Goal: Task Accomplishment & Management: Use online tool/utility

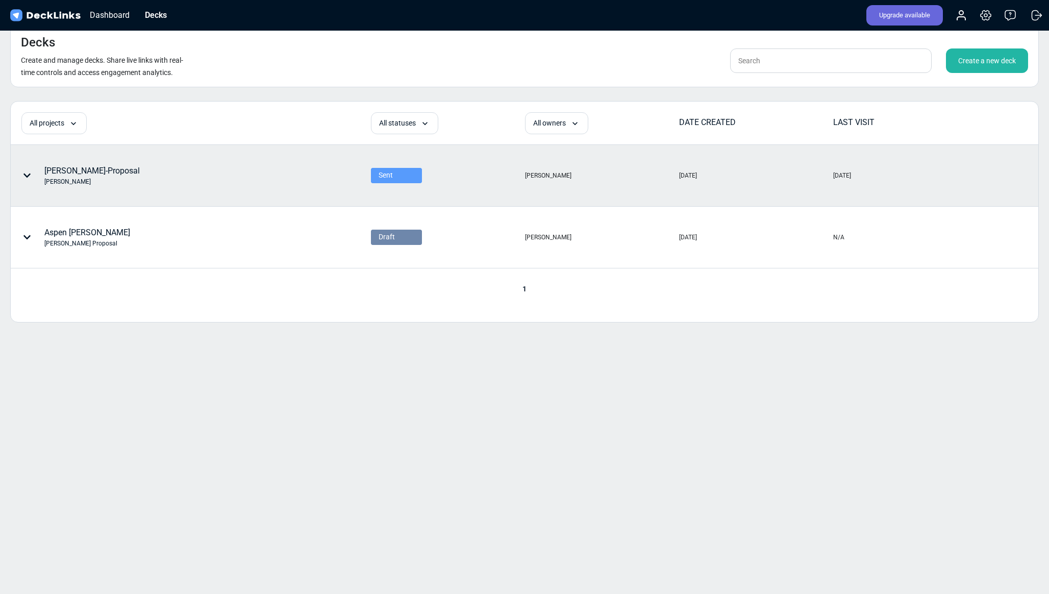
click at [23, 174] on icon at bounding box center [26, 175] width 7 height 4
click at [310, 154] on div at bounding box center [524, 297] width 1049 height 594
click at [442, 173] on div "Sent" at bounding box center [447, 175] width 153 height 60
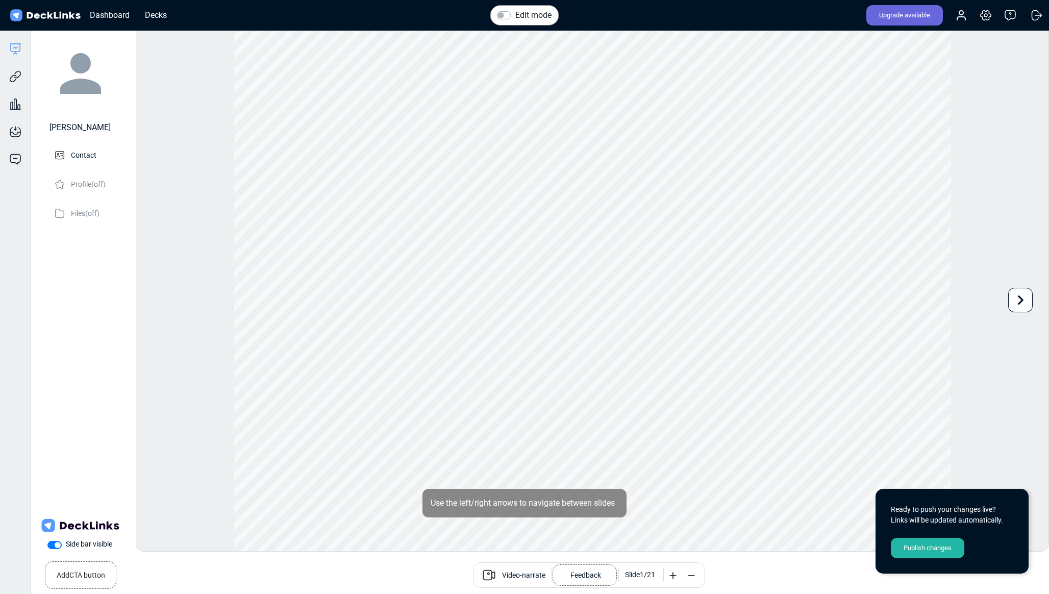
click at [700, 16] on div "Dashboard Decks Upgrade available Account Settings & billing Help Logout" at bounding box center [524, 15] width 1049 height 31
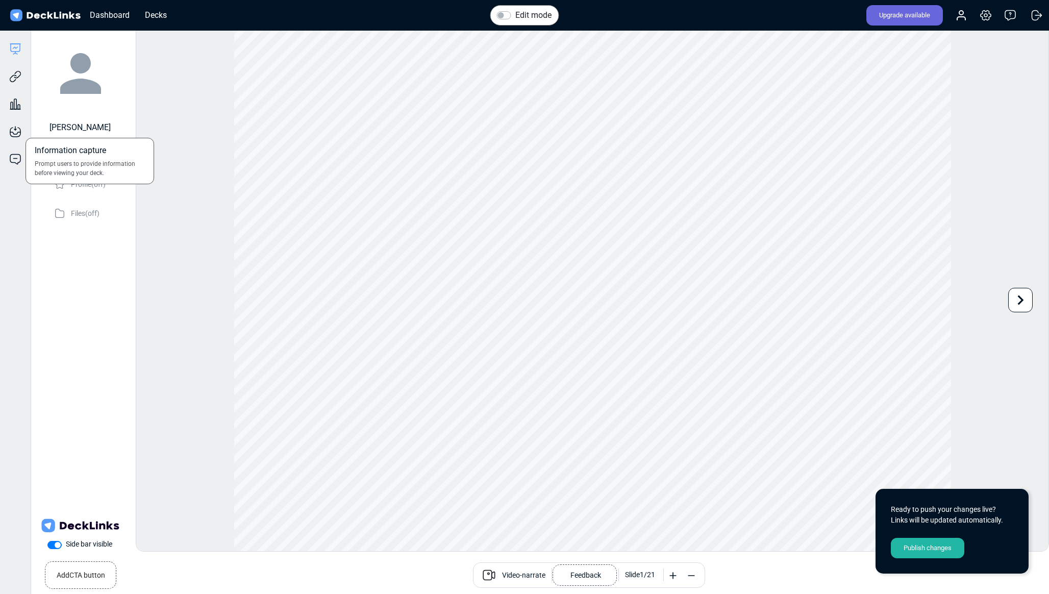
click at [14, 110] on div "Information capture Prompt users to provide information before viewing your dec…" at bounding box center [15, 124] width 31 height 28
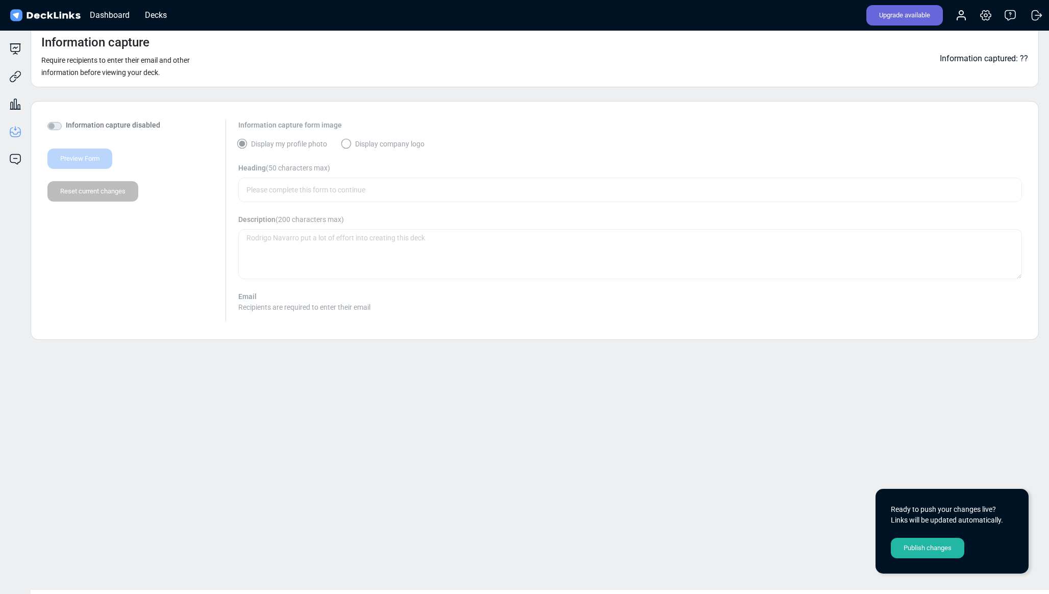
click at [887, 467] on div "Information capture Require recipients to enter their email and other informati…" at bounding box center [536, 306] width 1024 height 565
click at [961, 17] on icon at bounding box center [961, 18] width 8 height 3
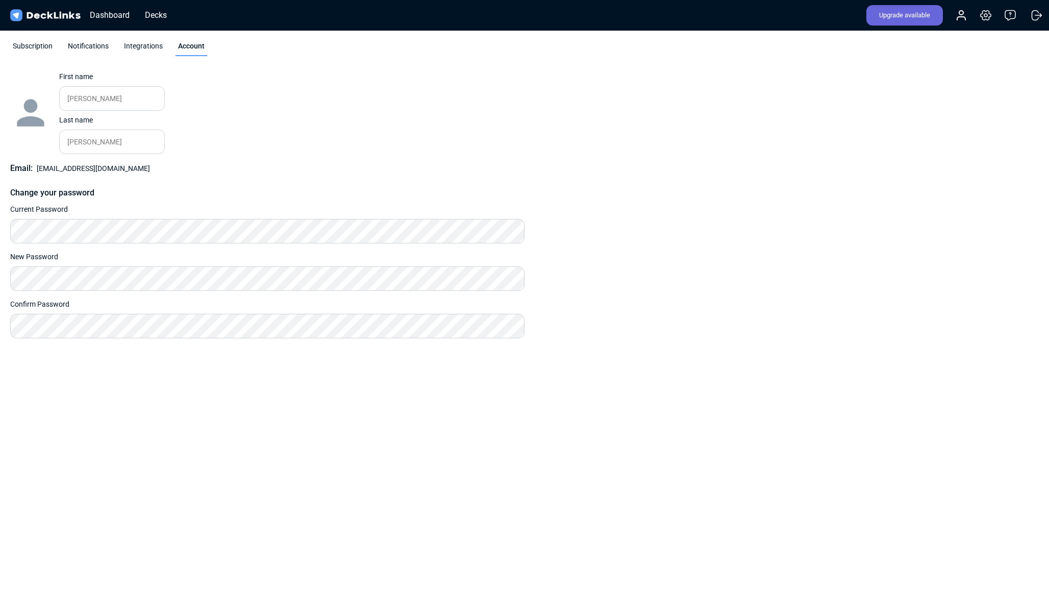
click at [48, 55] on div "Subscription" at bounding box center [32, 48] width 45 height 15
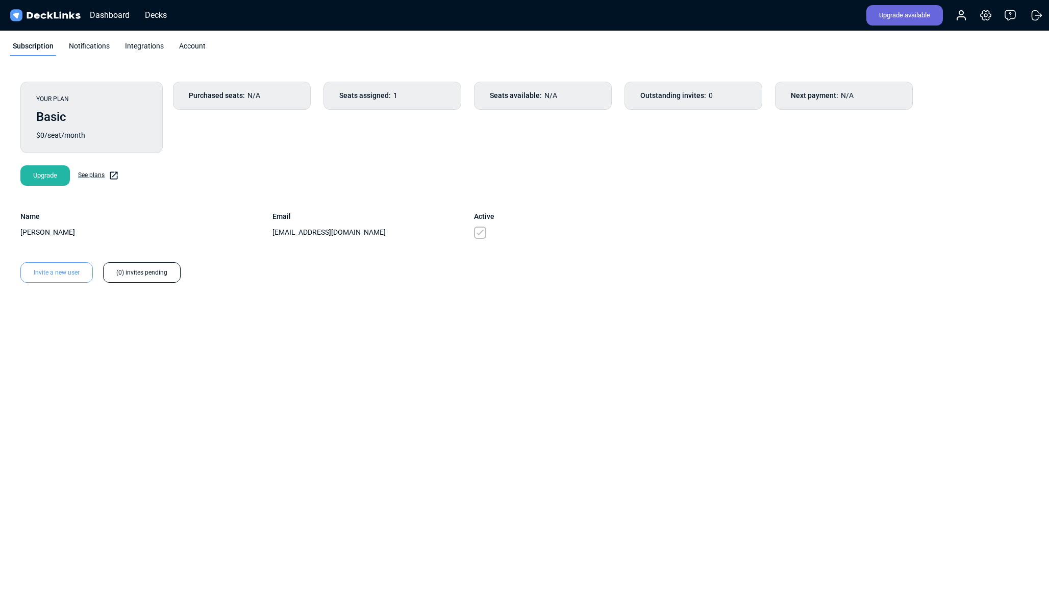
click at [89, 174] on link "See plans" at bounding box center [98, 175] width 41 height 10
click at [49, 179] on div "Upgrade" at bounding box center [44, 175] width 49 height 20
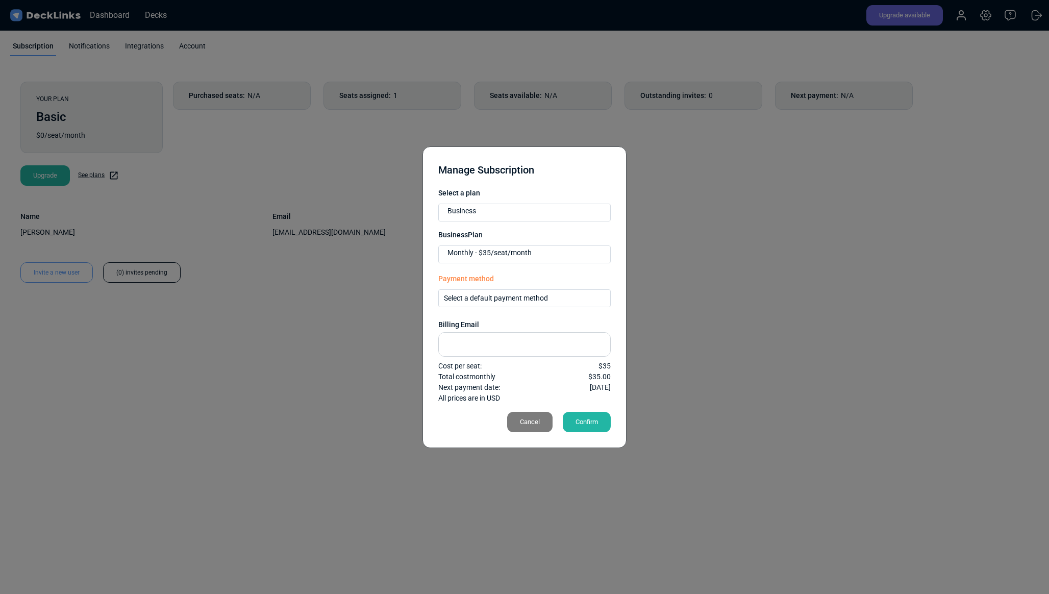
click at [490, 300] on div "Select a default payment method" at bounding box center [528, 298] width 168 height 11
click at [669, 286] on div "Manage Subscription Select a plan Business Business Plan Monthly - $35/seat/mon…" at bounding box center [524, 297] width 1049 height 594
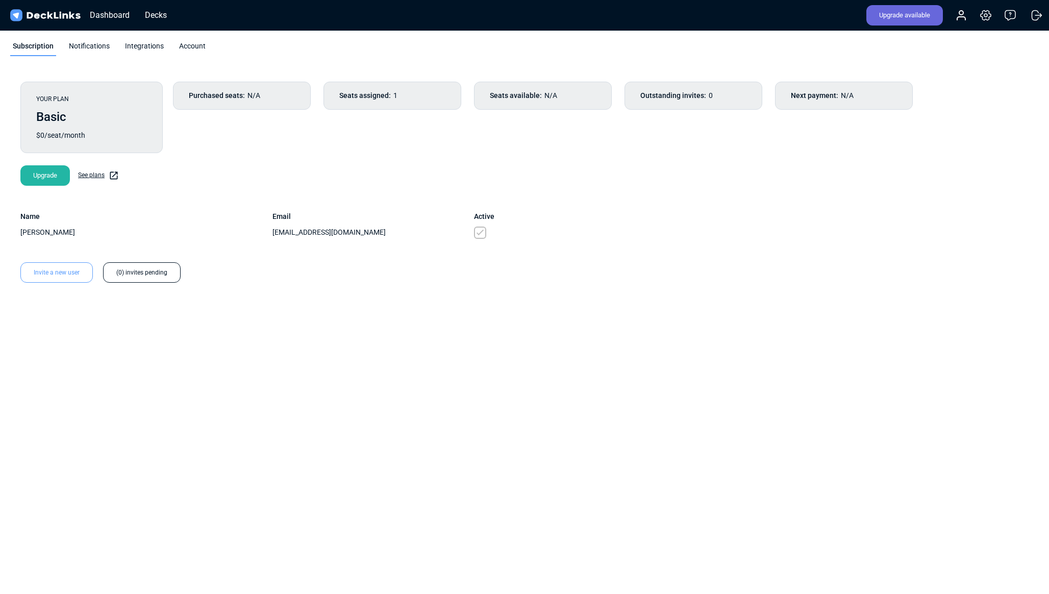
click at [39, 178] on div "Upgrade" at bounding box center [44, 175] width 49 height 20
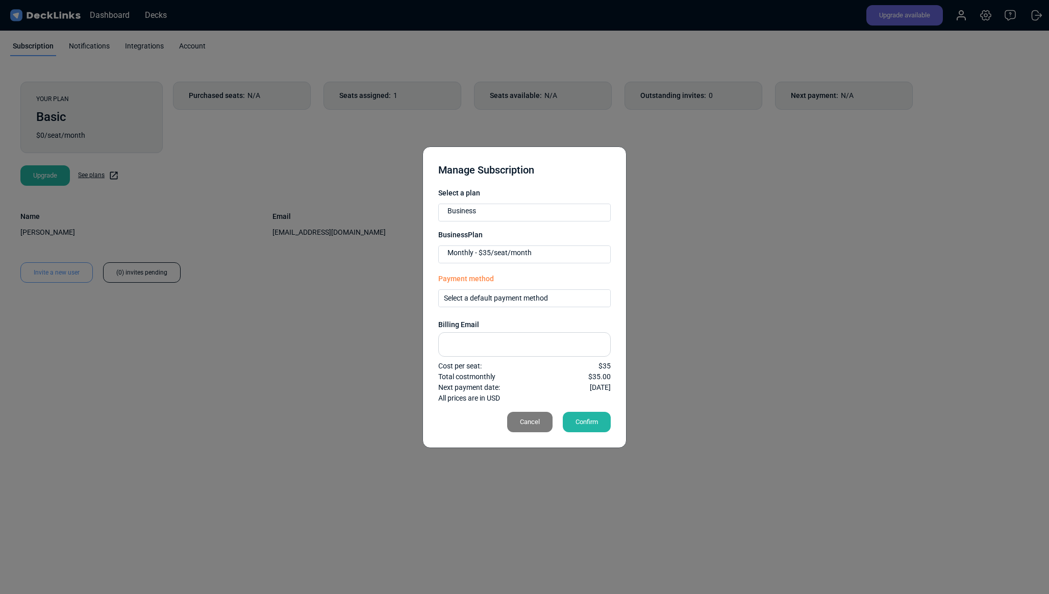
click at [506, 301] on div "Select a default payment method" at bounding box center [528, 298] width 168 height 11
click at [499, 318] on span "Add a new payment method" at bounding box center [504, 315] width 89 height 8
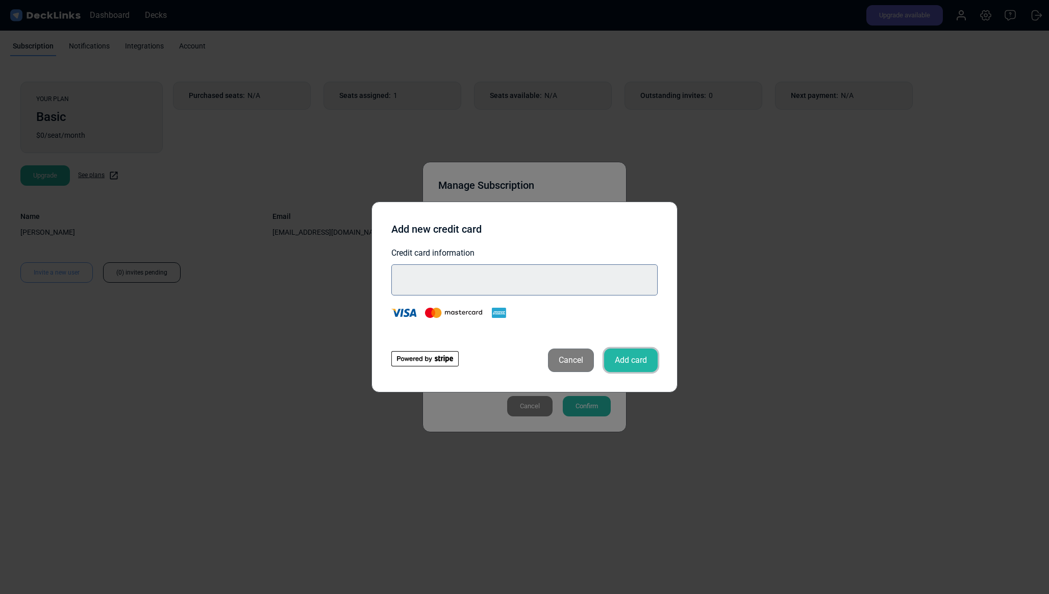
click at [630, 361] on button "Add card" at bounding box center [631, 360] width 54 height 23
click at [635, 361] on button "Add card" at bounding box center [631, 360] width 54 height 23
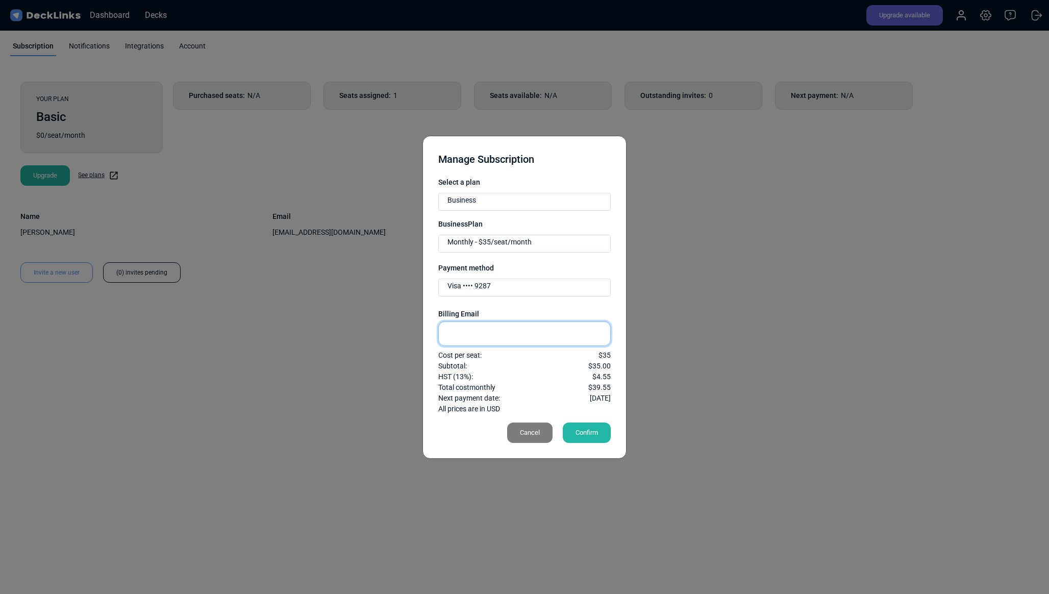
click at [490, 332] on input "text" at bounding box center [524, 333] width 172 height 24
type input "[EMAIL_ADDRESS][DOMAIN_NAME]"
click at [582, 432] on div "Confirm" at bounding box center [587, 432] width 48 height 20
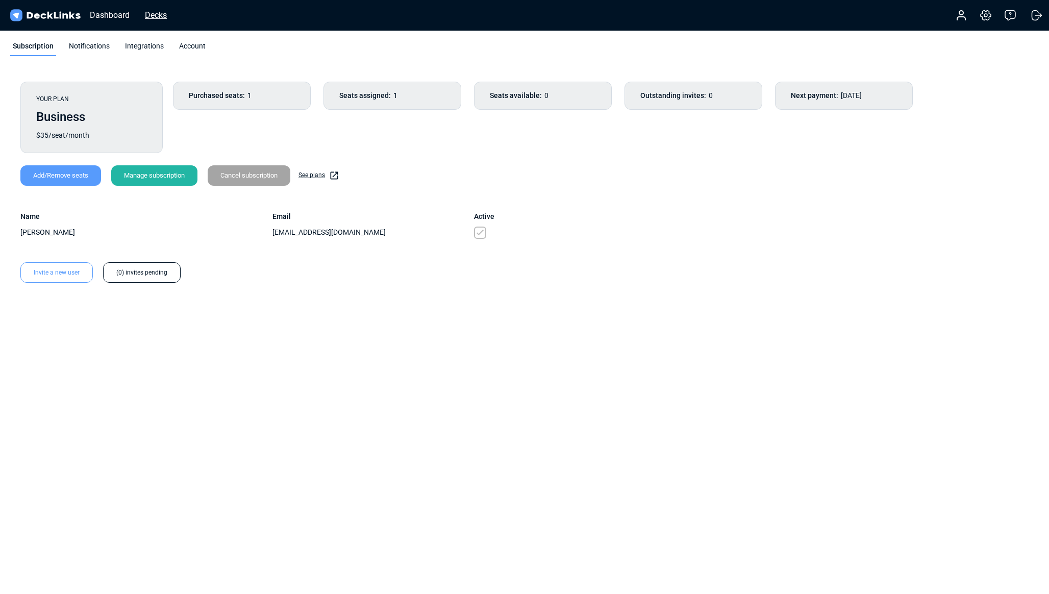
click at [154, 15] on div "Decks" at bounding box center [156, 15] width 32 height 13
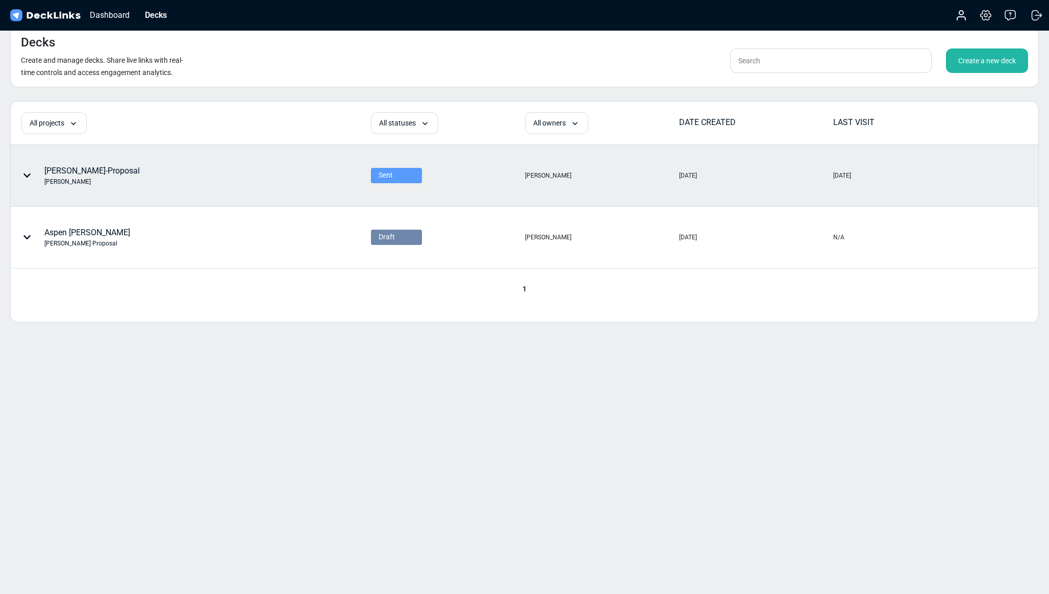
click at [79, 172] on div "[PERSON_NAME]-Proposal [PERSON_NAME]" at bounding box center [91, 175] width 95 height 21
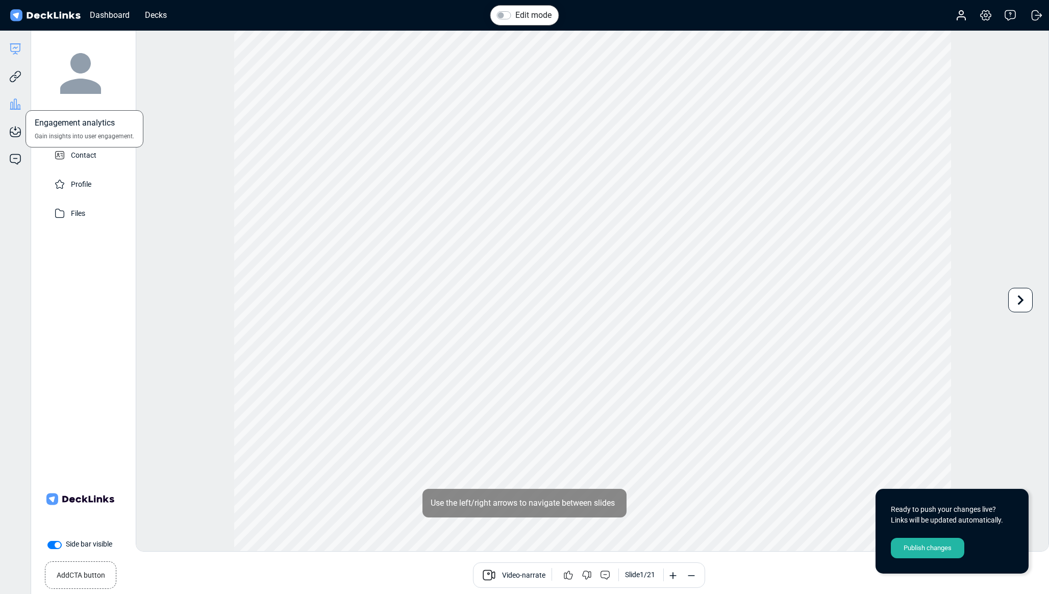
click at [14, 107] on icon at bounding box center [15, 104] width 3 height 10
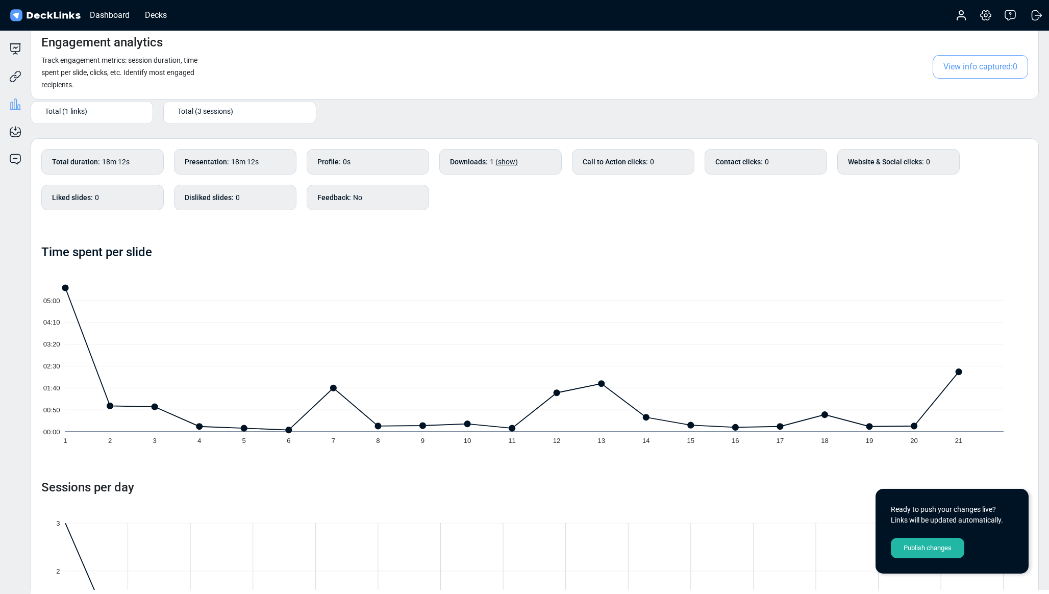
click at [218, 115] on span "Total (3 sessions)" at bounding box center [206, 111] width 56 height 11
click at [266, 82] on div "Engagement analytics Track engagement metrics: session duration, time spent per…" at bounding box center [535, 61] width 1008 height 75
click at [13, 46] on icon at bounding box center [15, 49] width 12 height 12
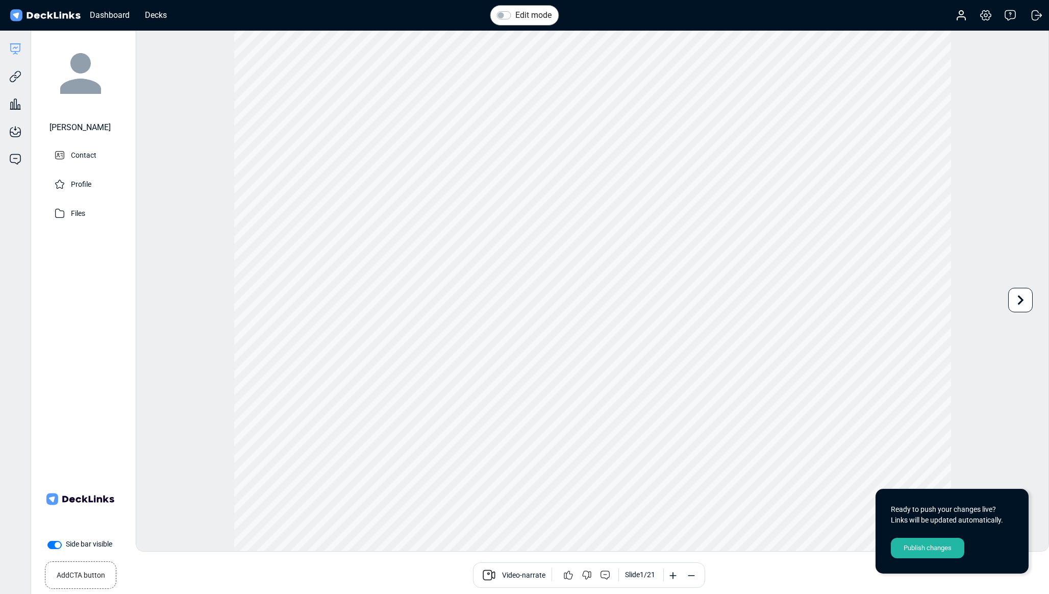
click at [52, 16] on img at bounding box center [45, 15] width 74 height 15
click at [110, 15] on div "Dashboard" at bounding box center [110, 15] width 50 height 13
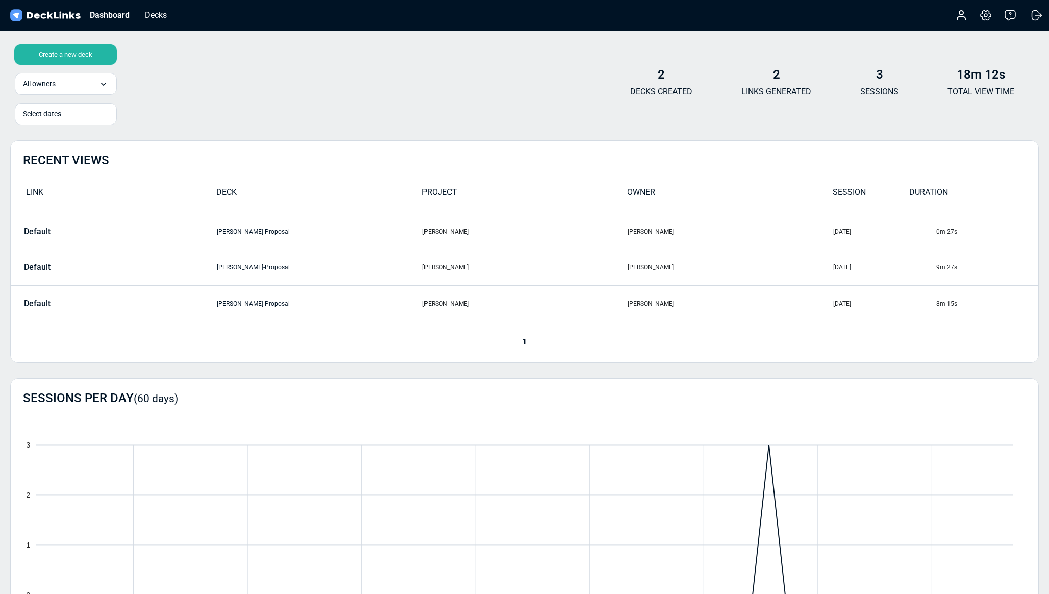
click at [59, 54] on div "Create a new deck" at bounding box center [65, 54] width 103 height 20
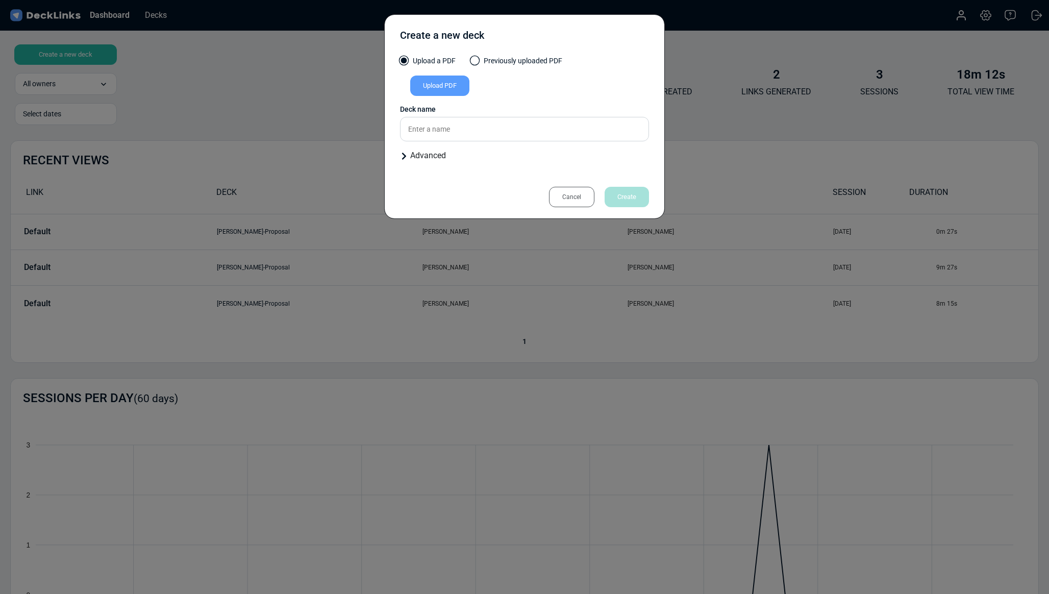
click at [435, 86] on div "Upload PDF" at bounding box center [439, 86] width 59 height 20
click at [0, 0] on input "Upload PDF" at bounding box center [0, 0] width 0 height 0
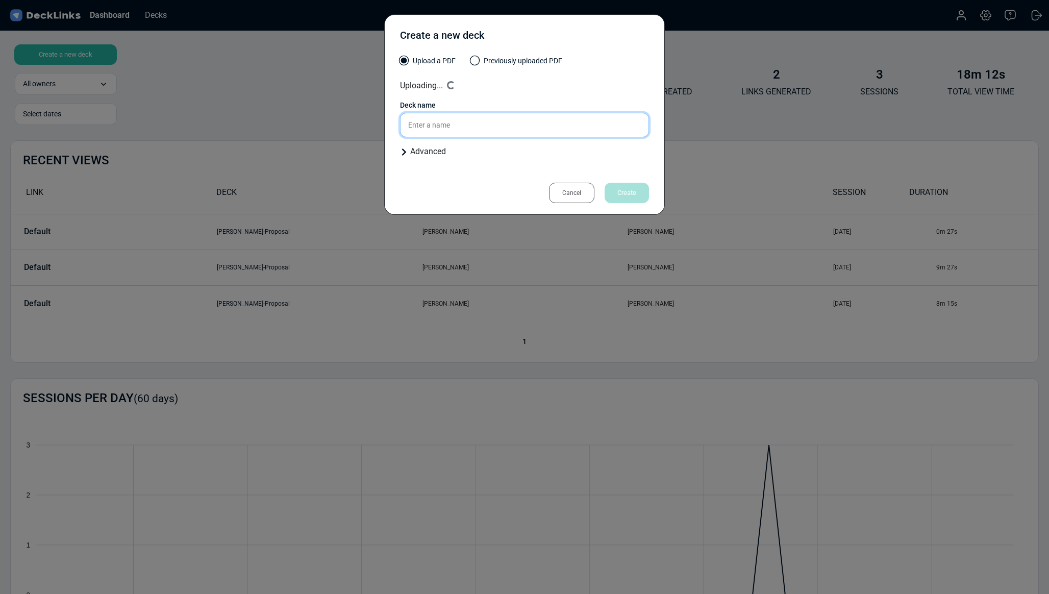
click at [437, 127] on input "text" at bounding box center [524, 125] width 249 height 24
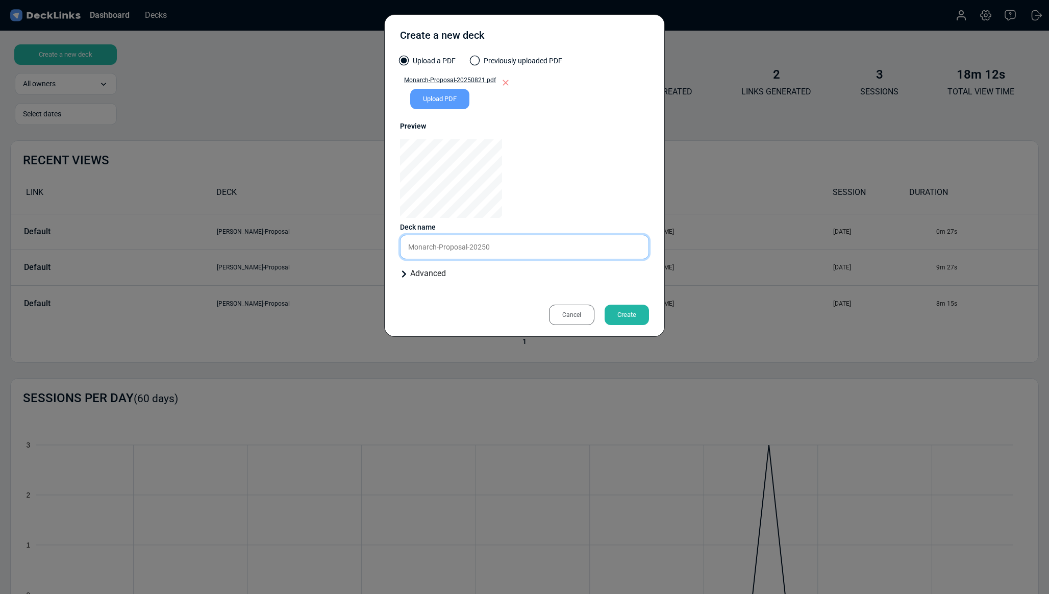
click at [408, 249] on input "Monarch-Proposal-20250" at bounding box center [524, 247] width 249 height 24
type input "APEX - Monarch Proposal"
click at [400, 274] on icon at bounding box center [404, 274] width 8 height 8
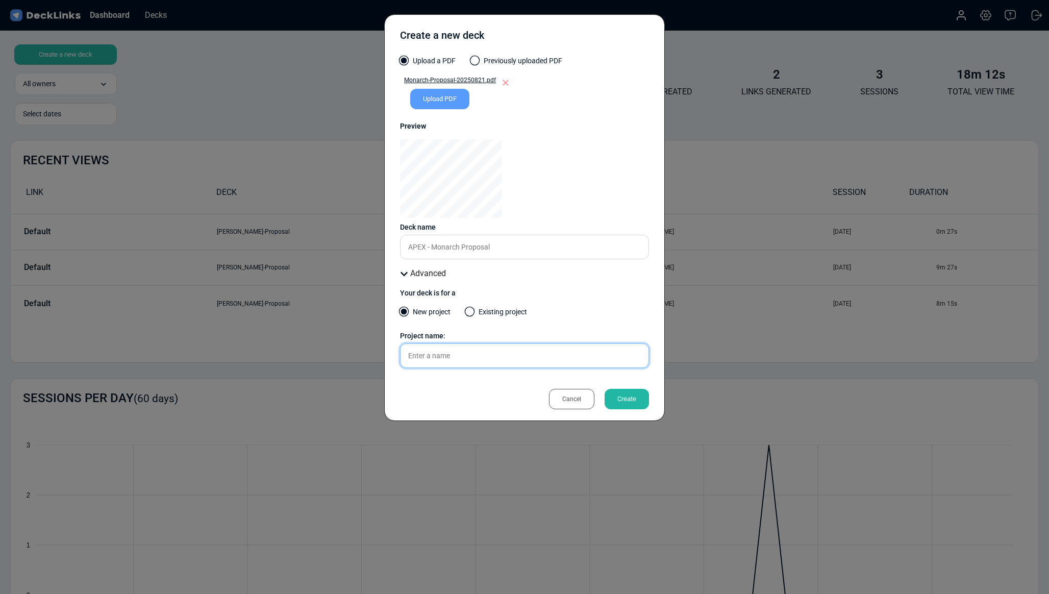
click at [444, 355] on input "text" at bounding box center [524, 355] width 249 height 24
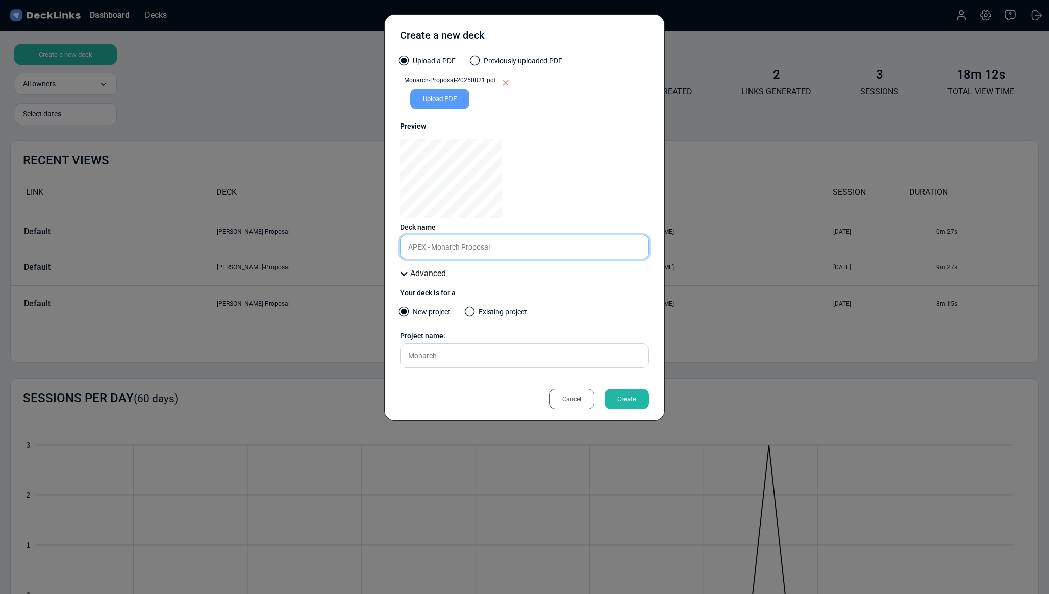
click at [414, 246] on input "APEX - Monarch Proposal" at bounding box center [524, 247] width 249 height 24
drag, startPoint x: 422, startPoint y: 245, endPoint x: 452, endPoint y: 248, distance: 29.8
click at [459, 246] on input "APEX - Monarch Proposal" at bounding box center [524, 247] width 249 height 24
click at [413, 248] on input "APEX - Monarch Proposal" at bounding box center [524, 247] width 249 height 24
drag, startPoint x: 413, startPoint y: 248, endPoint x: 437, endPoint y: 247, distance: 24.5
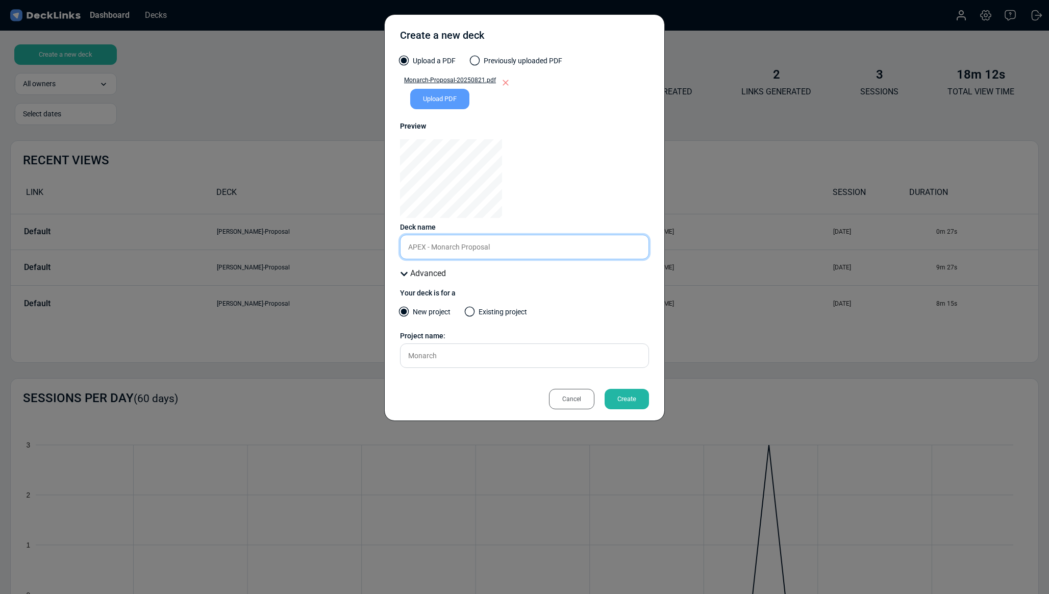
click at [437, 247] on input "APEX - Monarch Proposal" at bounding box center [524, 247] width 249 height 24
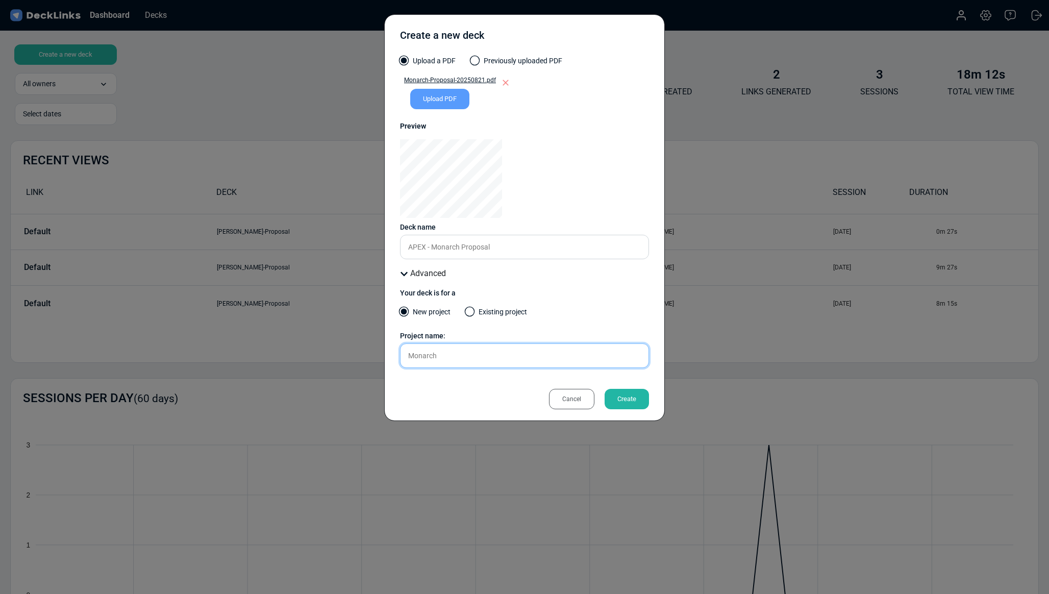
click at [407, 356] on input "Monarch" at bounding box center [524, 355] width 249 height 24
click at [431, 356] on input "Monarch" at bounding box center [524, 355] width 249 height 24
paste input "APEX -"
type input "APEX - Monarch"
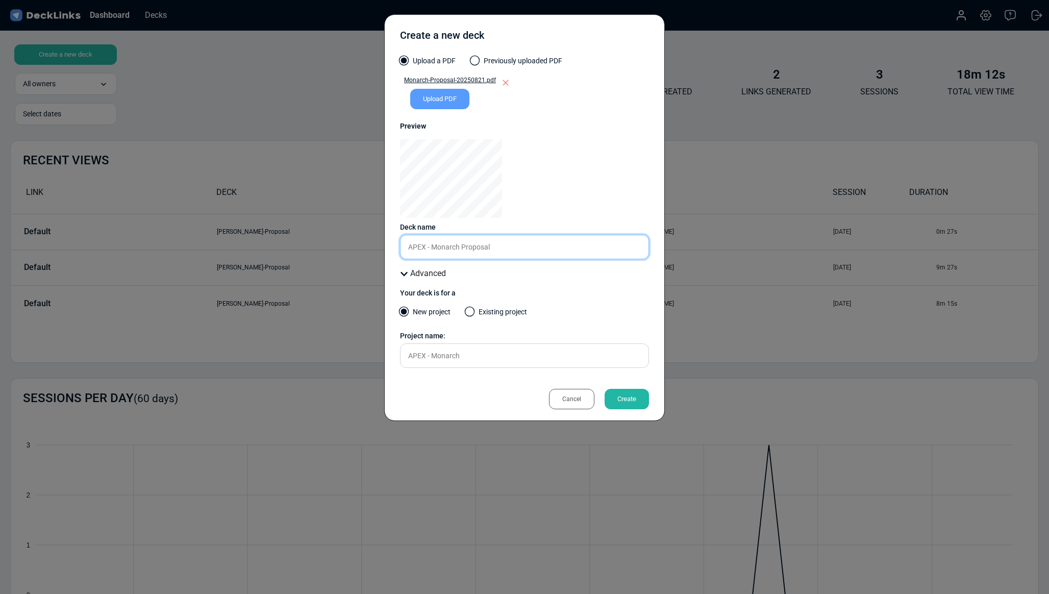
click at [502, 243] on input "APEX - Monarch Proposal" at bounding box center [524, 247] width 249 height 24
type input "APEX - Monarch Proposal Initial Setup and Phase 1 Completion"
click at [638, 400] on div "Create" at bounding box center [627, 399] width 44 height 20
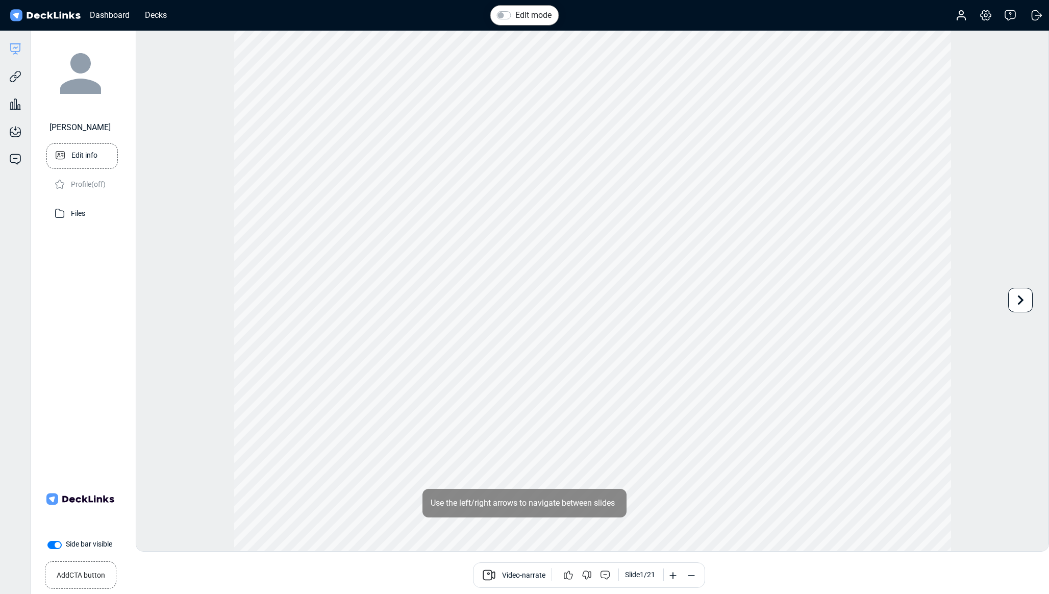
drag, startPoint x: 79, startPoint y: 167, endPoint x: 78, endPoint y: 154, distance: 13.3
click at [78, 154] on p "Edit info" at bounding box center [84, 154] width 26 height 13
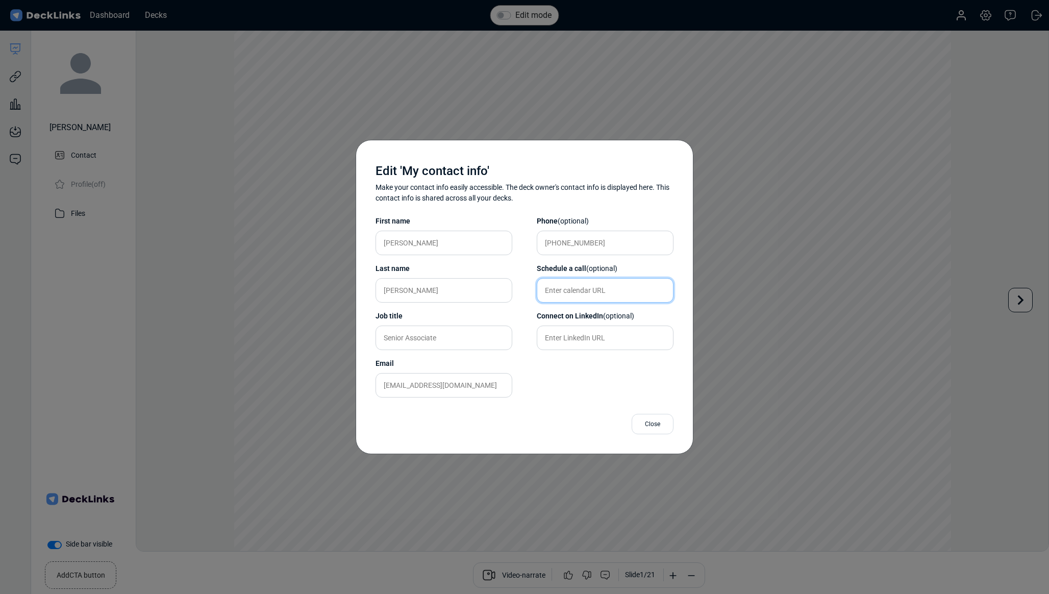
click at [562, 292] on input "text" at bounding box center [605, 290] width 137 height 24
paste input "[URL][DOMAIN_NAME]"
type input "[URL][DOMAIN_NAME]"
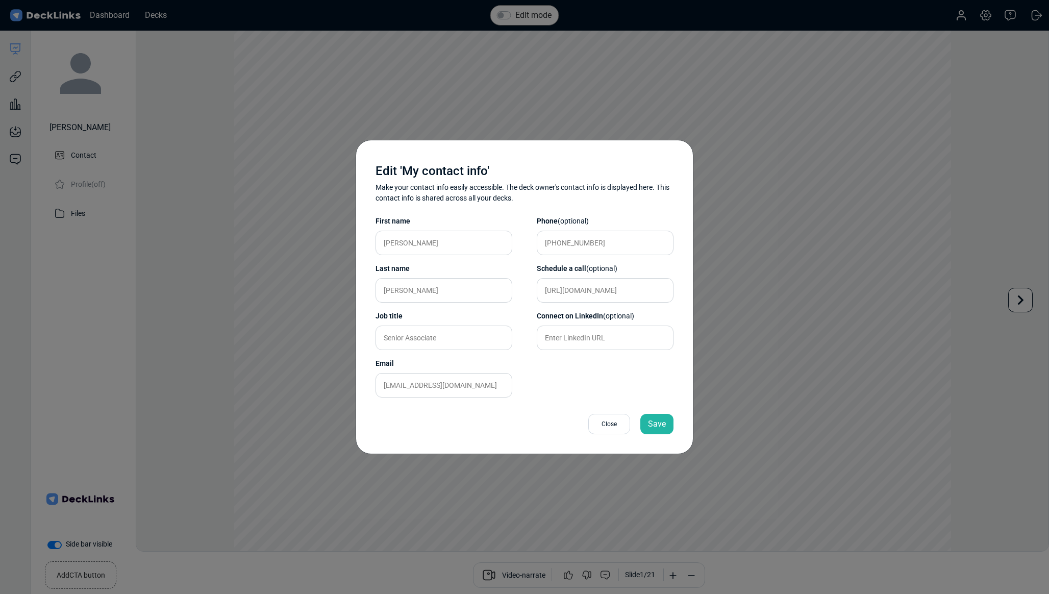
click at [586, 376] on div "Phone (optional) [PHONE_NUMBER] Schedule a call (optional) [URL][DOMAIN_NAME] C…" at bounding box center [605, 309] width 137 height 194
click at [573, 346] on input "text" at bounding box center [605, 338] width 137 height 24
paste input "[URL][DOMAIN_NAME]"
type input "[URL][DOMAIN_NAME]"
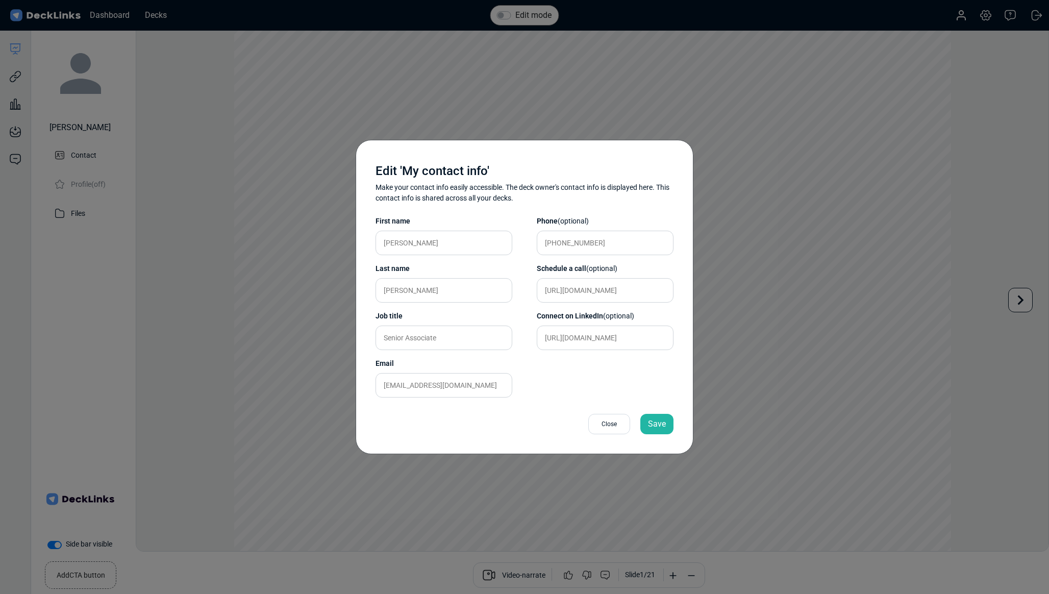
scroll to position [0, 0]
click at [566, 402] on div "Phone (optional) [PHONE_NUMBER] Schedule a call (optional) [URL][DOMAIN_NAME] C…" at bounding box center [605, 309] width 137 height 194
click at [661, 427] on div "Save" at bounding box center [656, 424] width 33 height 20
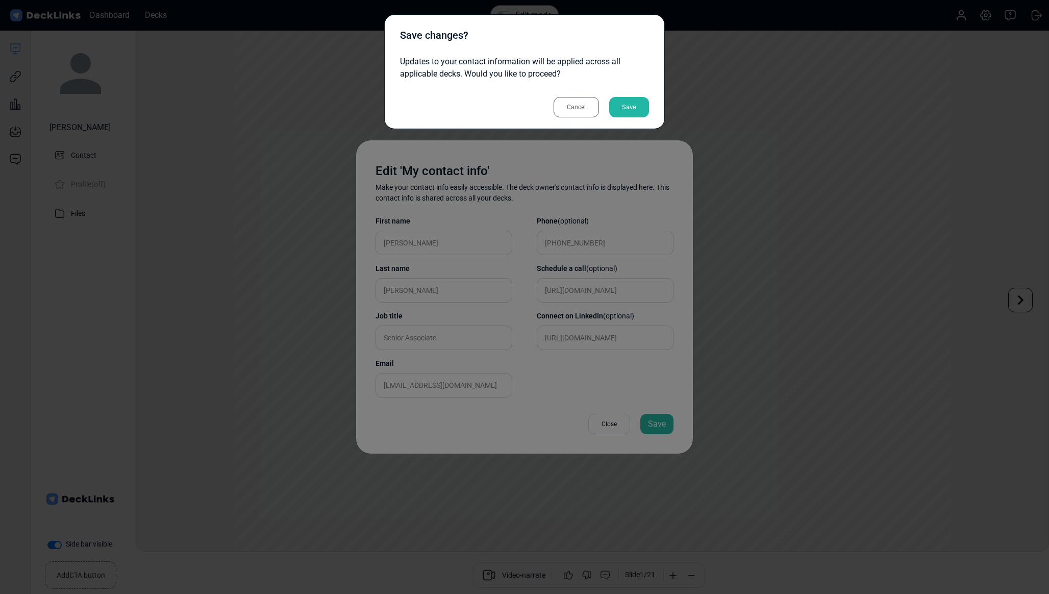
click at [638, 108] on div "Save" at bounding box center [629, 107] width 40 height 20
click at [625, 110] on div "Save" at bounding box center [629, 107] width 40 height 20
click at [634, 107] on div "Save" at bounding box center [629, 107] width 40 height 20
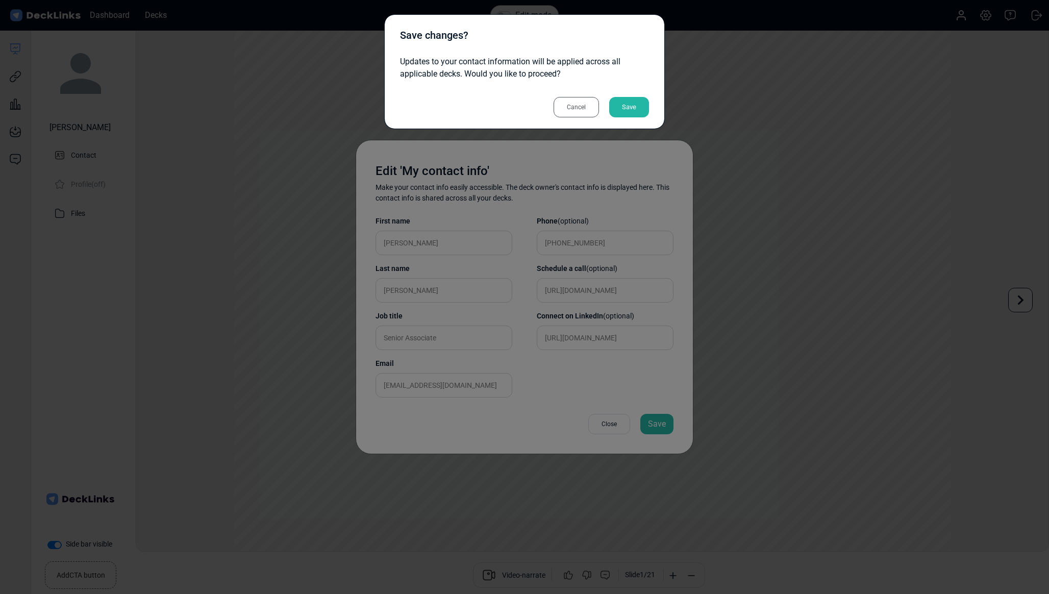
click at [538, 101] on div "Cancel Save" at bounding box center [524, 107] width 249 height 20
click at [580, 110] on div "Cancel" at bounding box center [576, 107] width 45 height 20
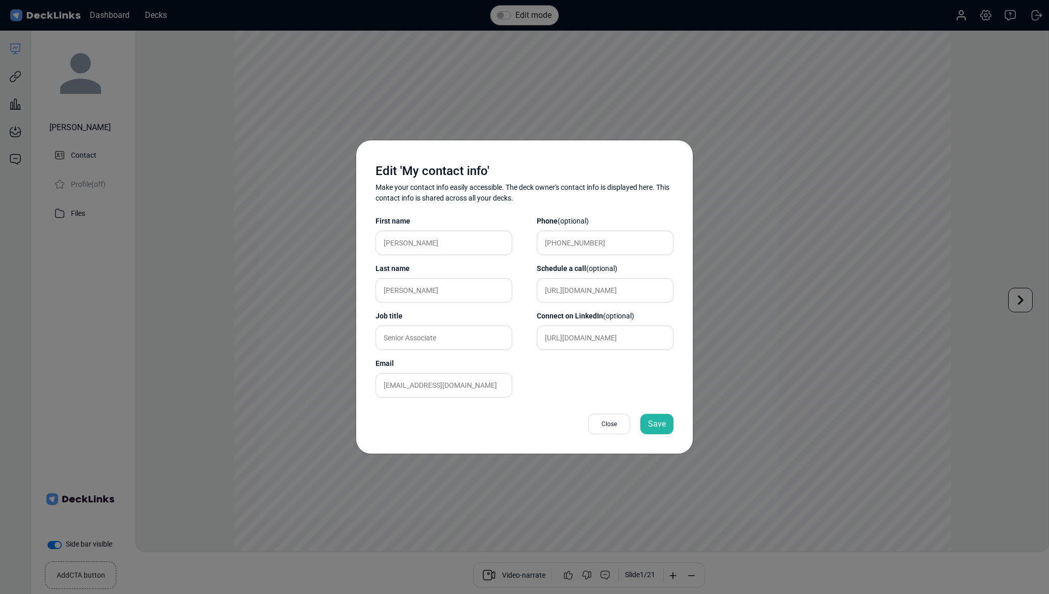
click at [650, 428] on div "Save" at bounding box center [656, 424] width 33 height 20
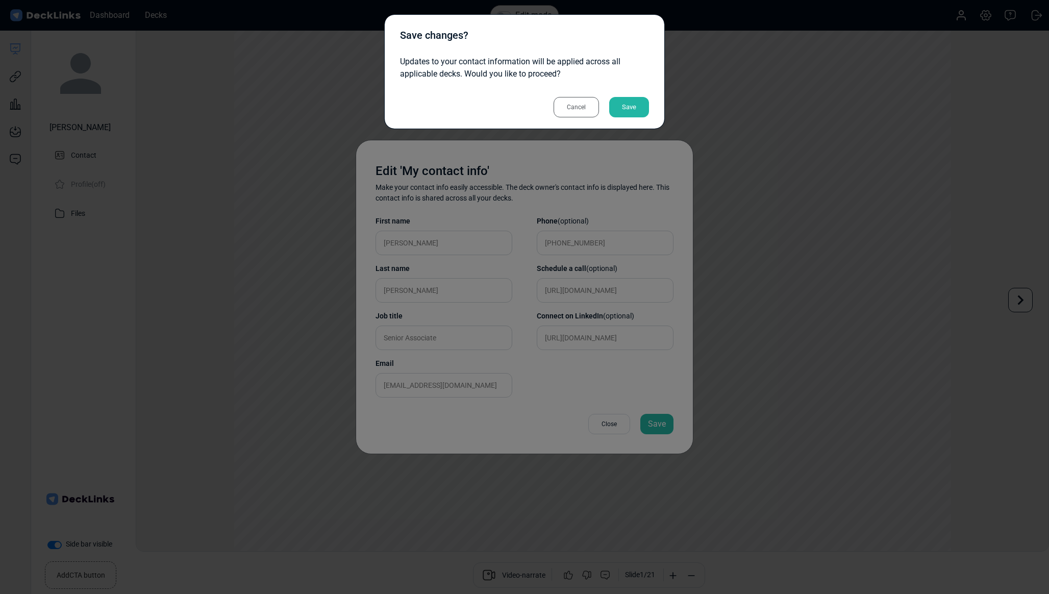
click at [627, 105] on div "Save" at bounding box center [629, 107] width 40 height 20
drag, startPoint x: 513, startPoint y: 62, endPoint x: 589, endPoint y: 64, distance: 76.5
click at [589, 64] on div "Updates to your contact information will be applied across all applicable decks…" at bounding box center [524, 68] width 249 height 24
click at [573, 75] on div "Updates to your contact information will be applied across all applicable decks…" at bounding box center [524, 68] width 249 height 24
click at [625, 106] on div "Save" at bounding box center [629, 107] width 40 height 20
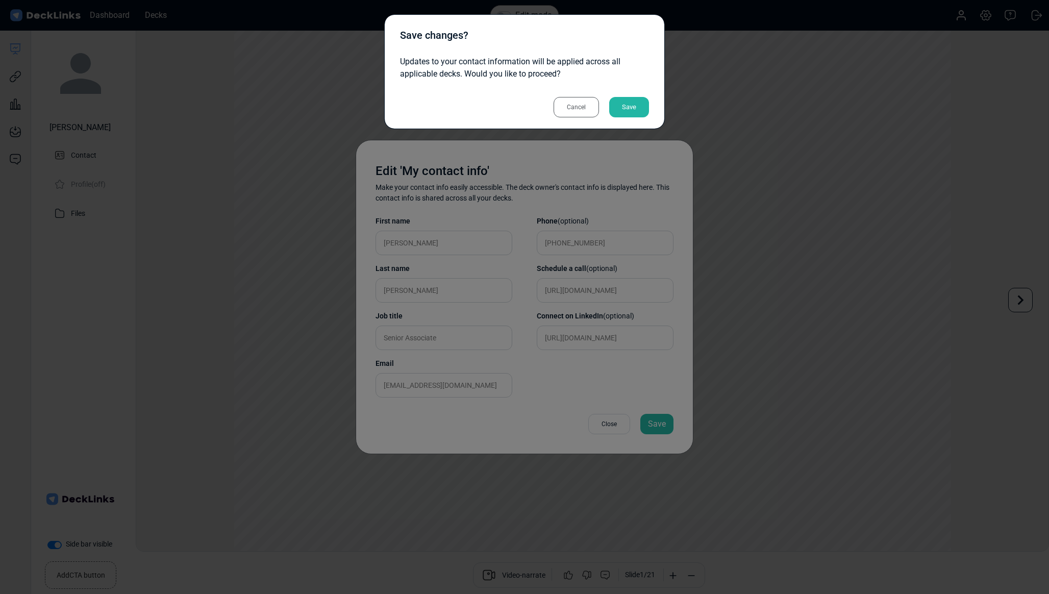
click at [628, 109] on div "Save" at bounding box center [629, 107] width 40 height 20
click at [582, 109] on div "Cancel" at bounding box center [576, 107] width 45 height 20
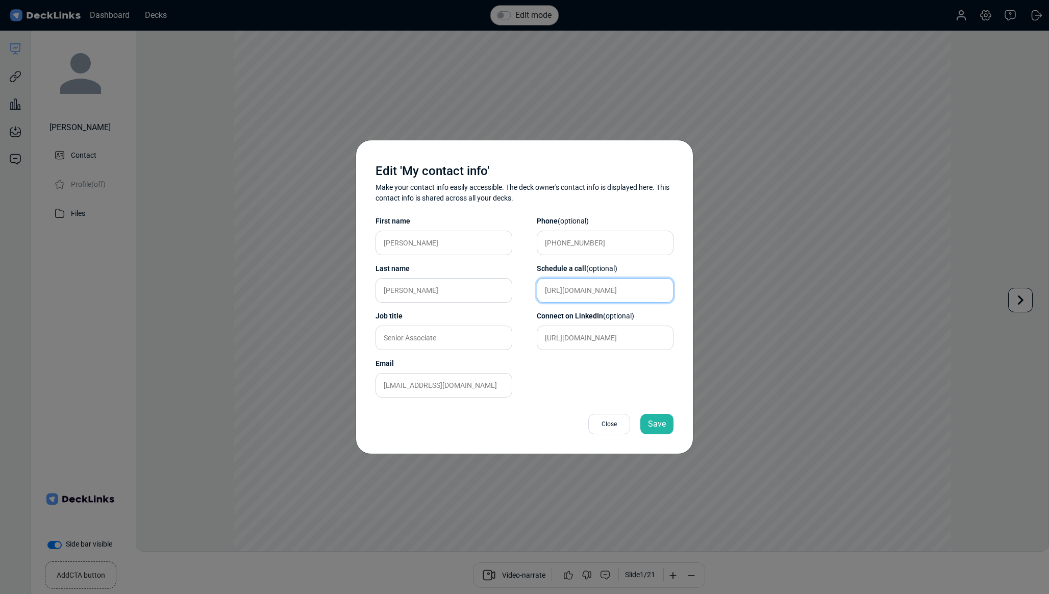
click at [561, 290] on input "[URL][DOMAIN_NAME]" at bounding box center [605, 290] width 137 height 24
click at [561, 291] on input "[URL][DOMAIN_NAME]" at bounding box center [605, 290] width 137 height 24
click at [562, 375] on div "Phone (optional) [PHONE_NUMBER] Schedule a call (optional) [URL][DOMAIN_NAME] C…" at bounding box center [605, 309] width 137 height 194
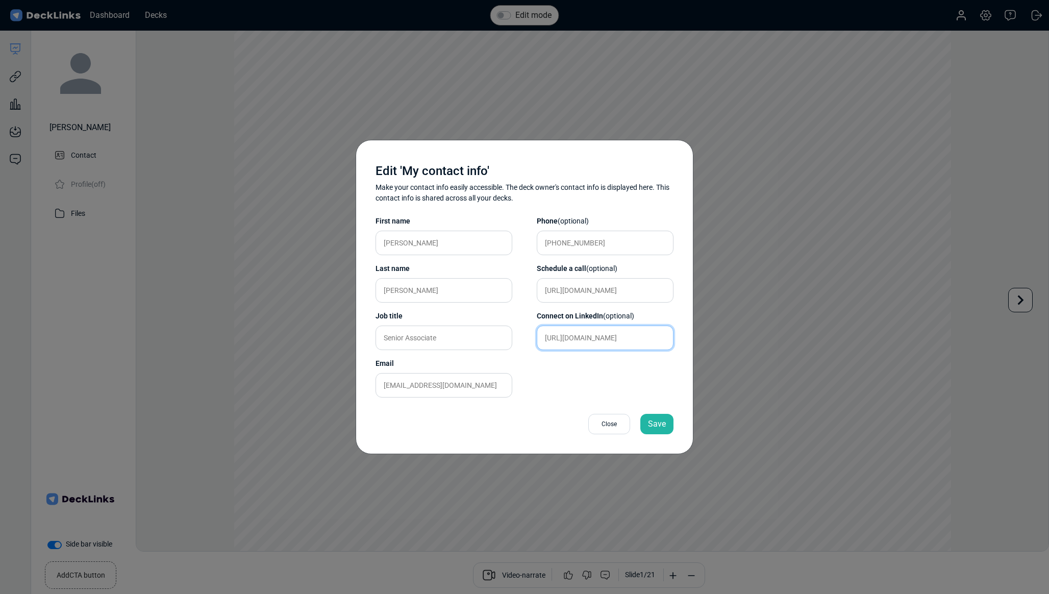
click at [585, 336] on input "[URL][DOMAIN_NAME]" at bounding box center [605, 338] width 137 height 24
click at [610, 422] on div "Close" at bounding box center [609, 424] width 42 height 20
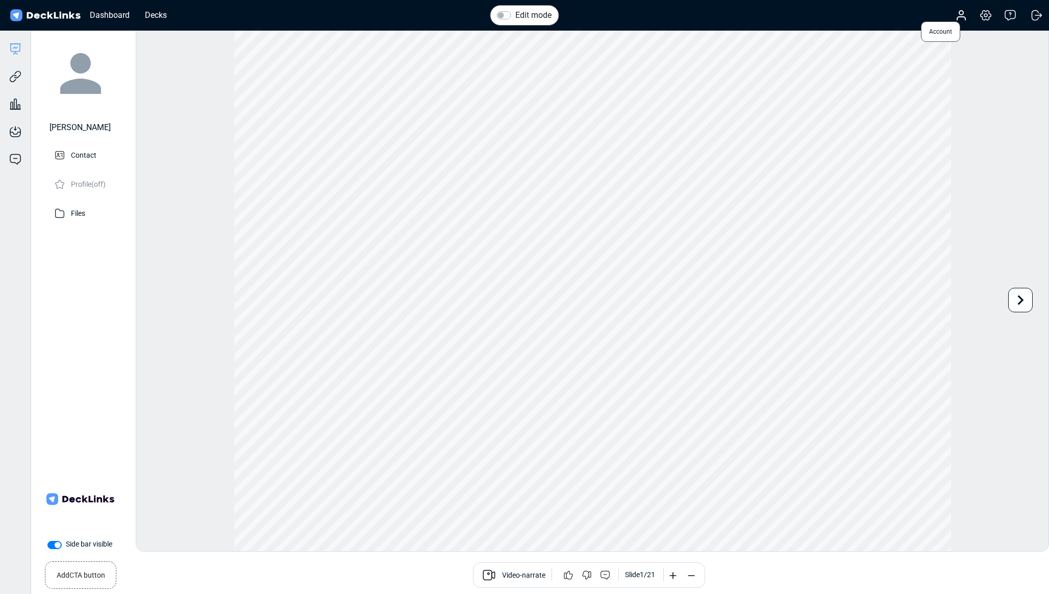
click at [964, 19] on icon at bounding box center [961, 18] width 8 height 3
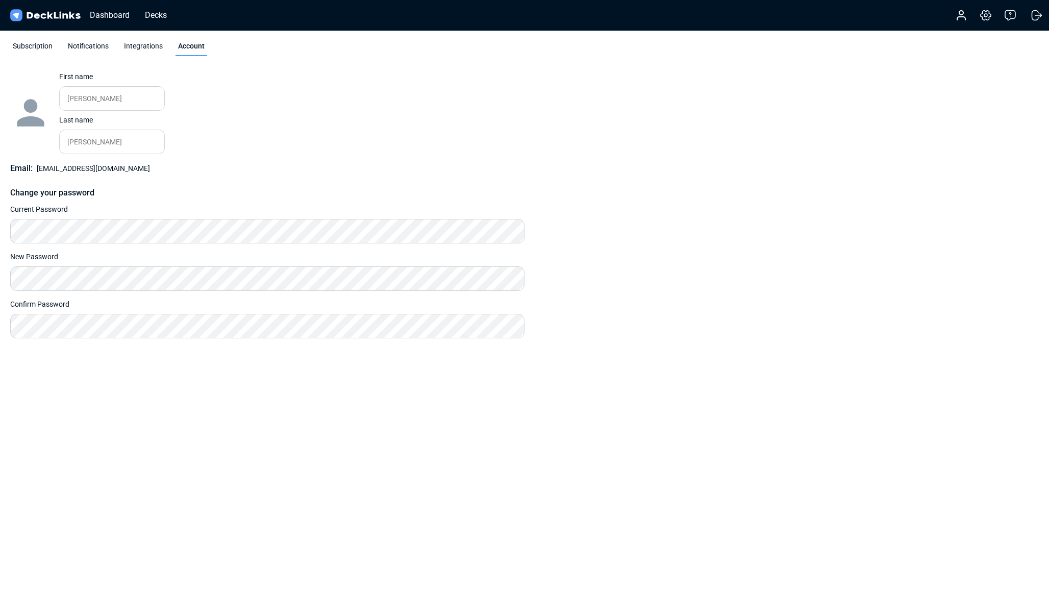
click at [87, 49] on div "Notifications" at bounding box center [88, 48] width 46 height 15
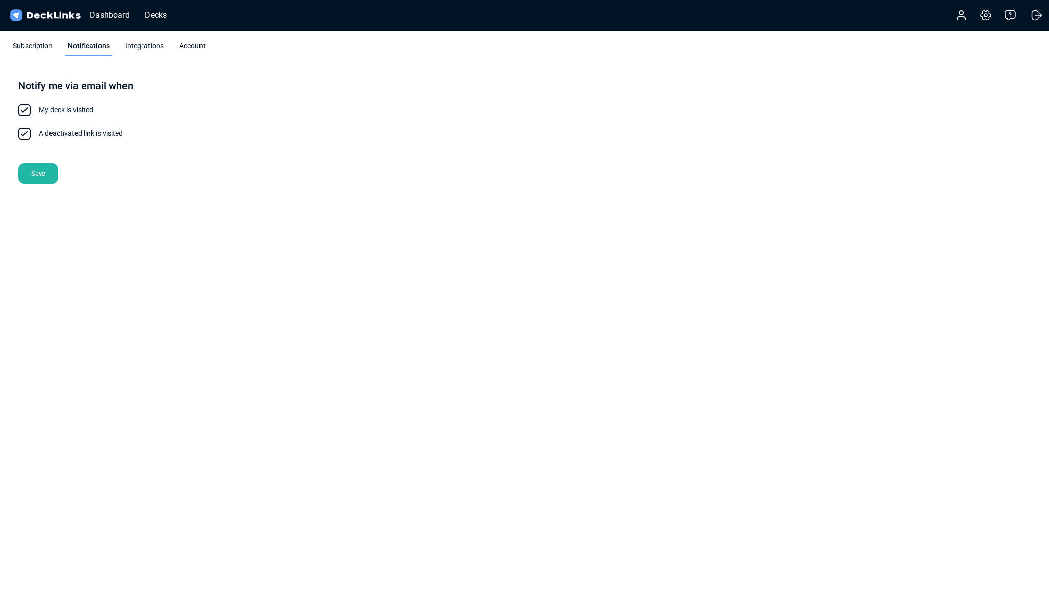
click at [37, 48] on div "Subscription" at bounding box center [32, 48] width 45 height 15
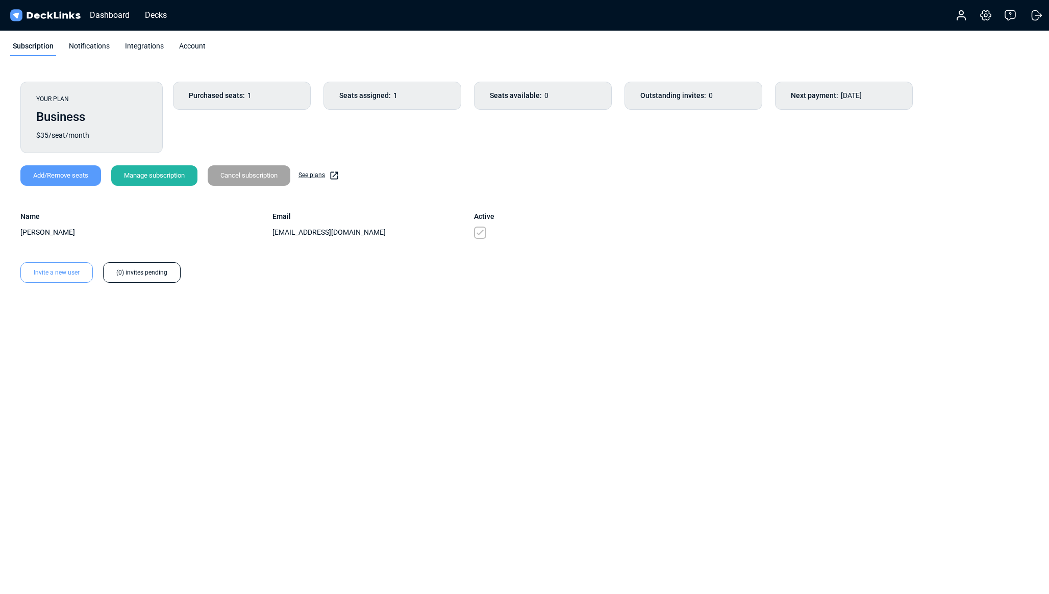
click at [69, 45] on div "Notifications" at bounding box center [89, 48] width 46 height 15
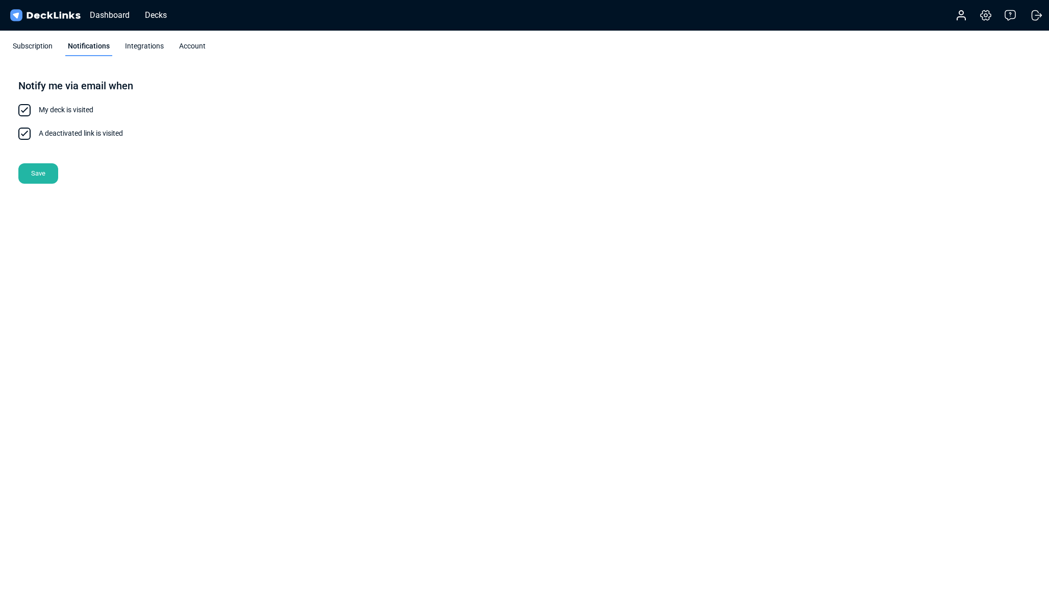
click at [135, 43] on div "Integrations" at bounding box center [144, 48] width 44 height 15
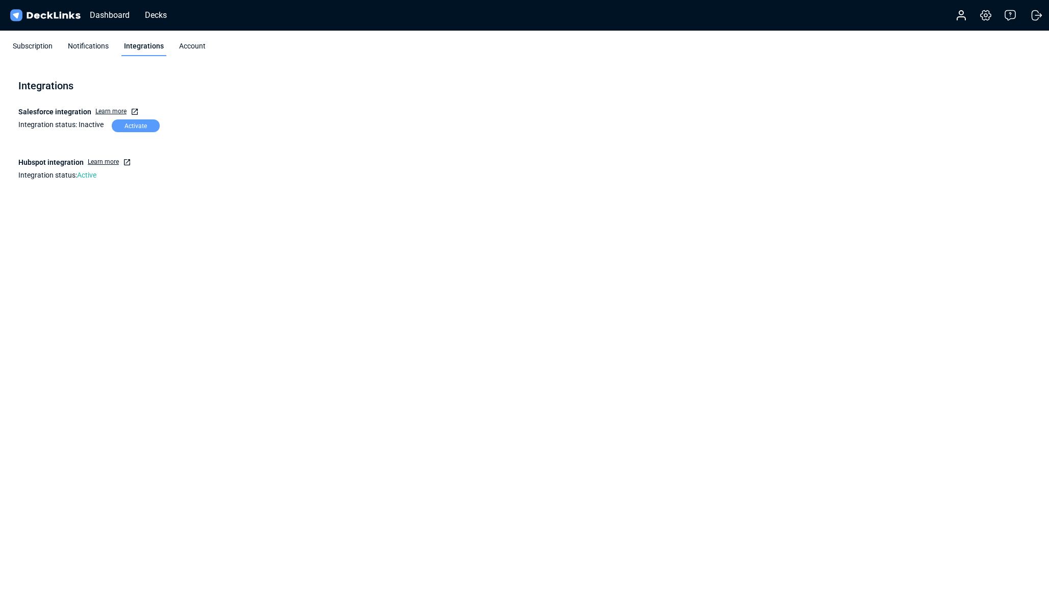
click at [195, 47] on div "Account" at bounding box center [193, 48] width 32 height 15
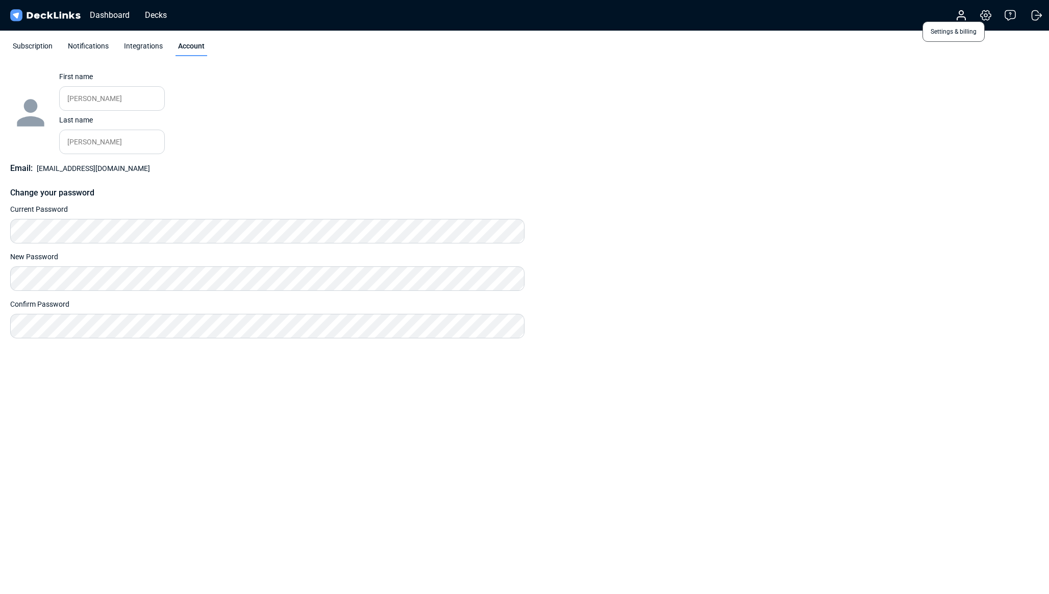
click at [983, 18] on icon at bounding box center [986, 16] width 10 height 10
click at [51, 12] on img at bounding box center [45, 15] width 74 height 15
click at [19, 44] on div "Subscription" at bounding box center [32, 48] width 45 height 15
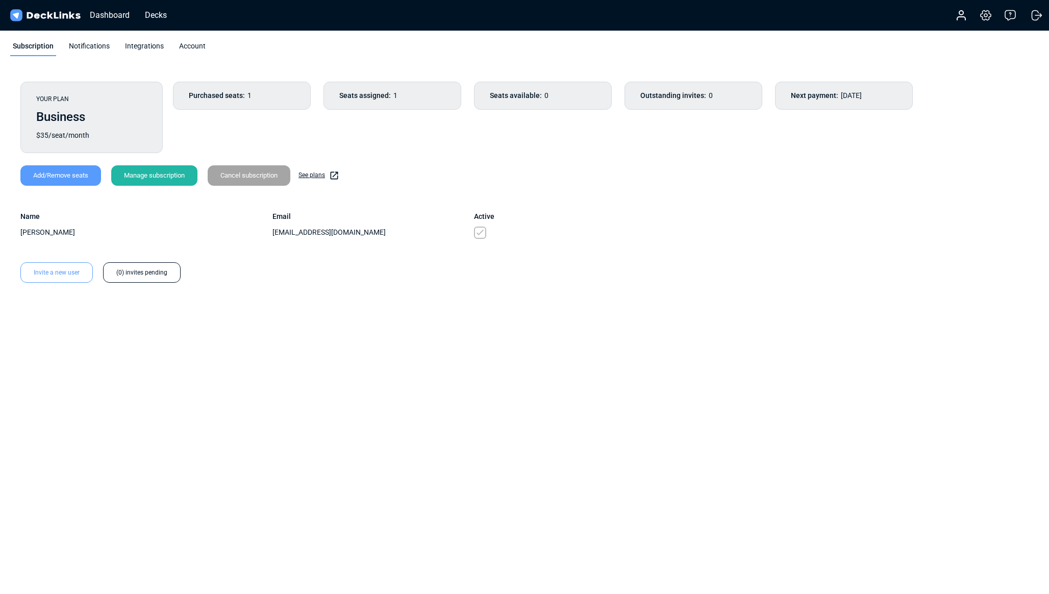
click at [82, 46] on div "Notifications" at bounding box center [89, 48] width 46 height 15
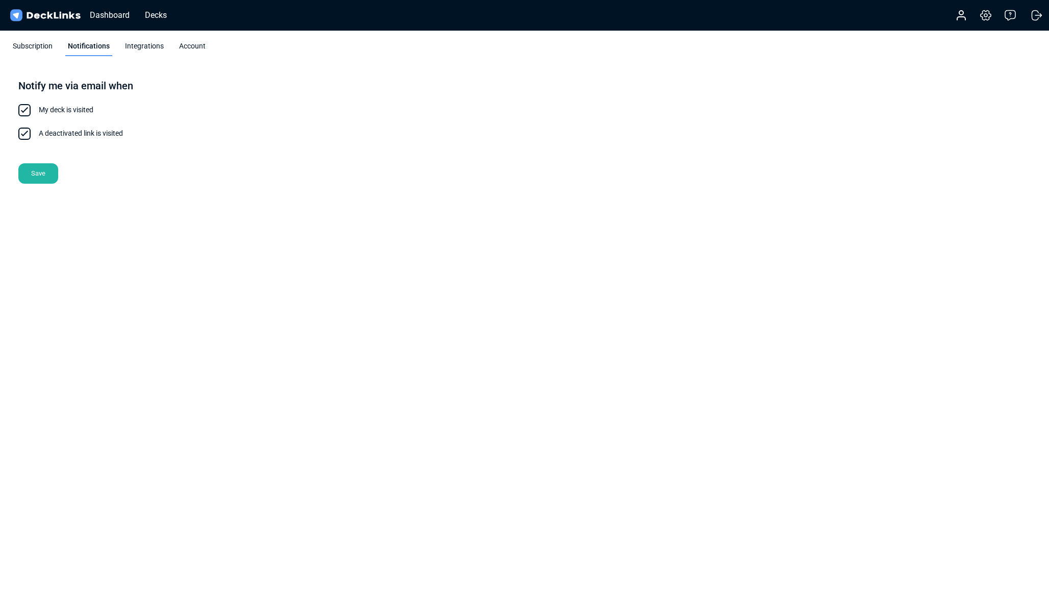
click at [138, 44] on div "Integrations" at bounding box center [144, 48] width 44 height 15
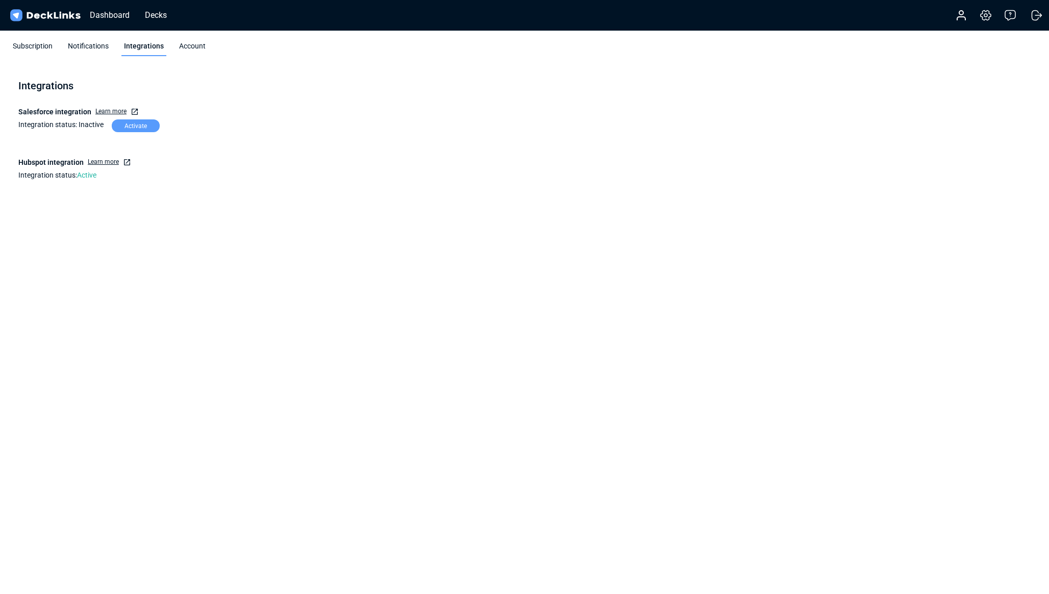
click at [199, 46] on div "Account" at bounding box center [193, 48] width 32 height 15
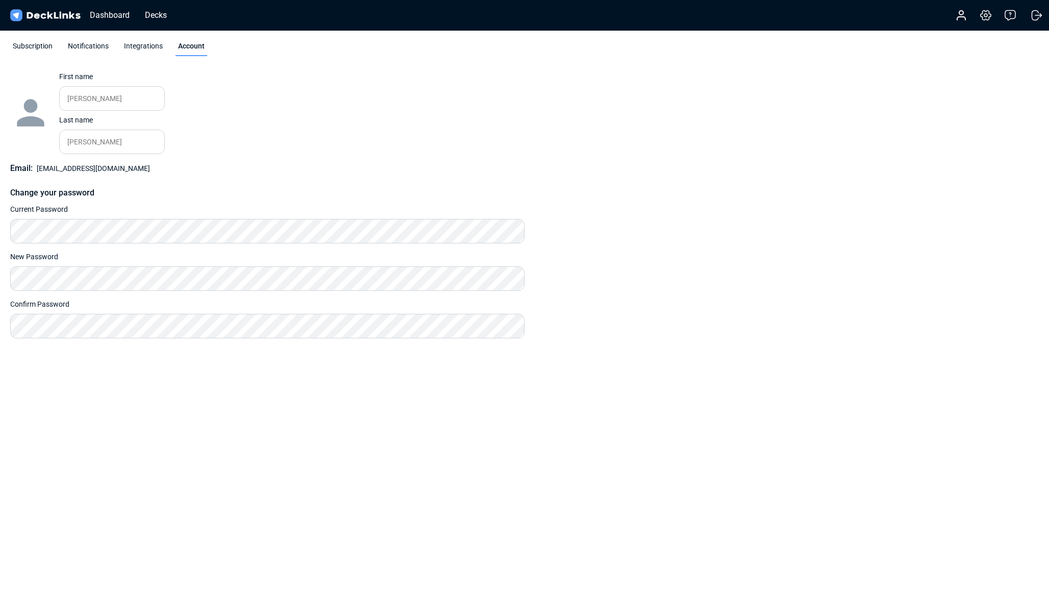
click at [18, 44] on div "Subscription" at bounding box center [32, 48] width 45 height 15
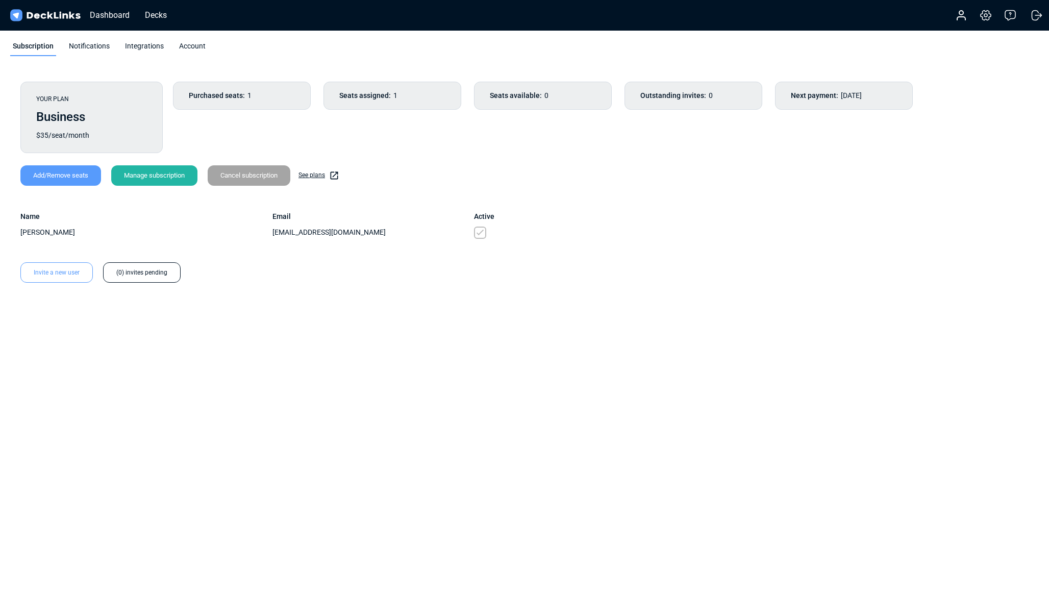
click at [188, 48] on div "Account" at bounding box center [193, 48] width 32 height 15
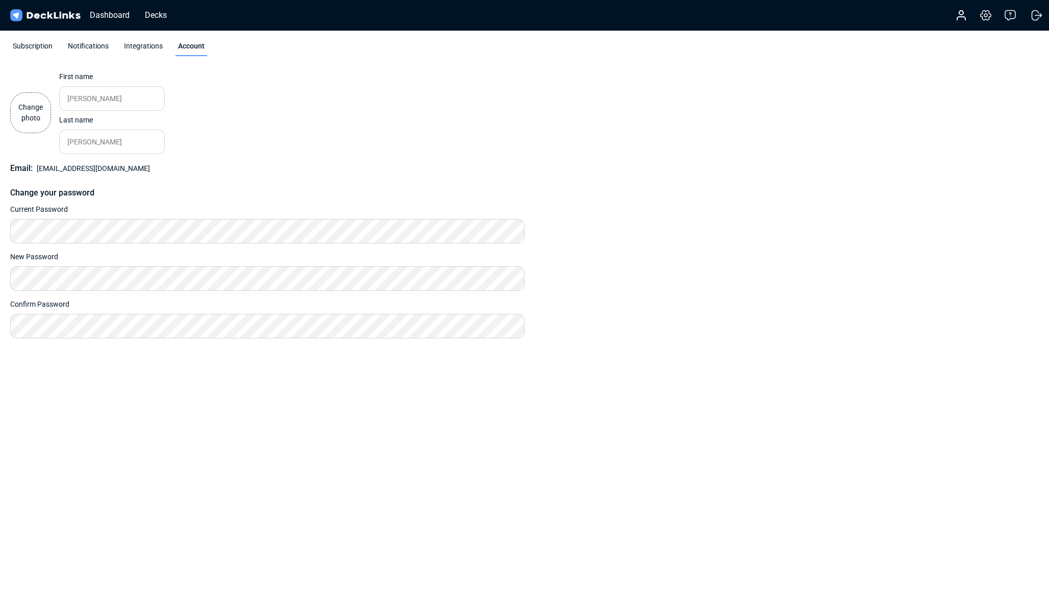
click at [24, 118] on label "Change photo" at bounding box center [30, 112] width 41 height 41
click at [0, 0] on input "Change photo" at bounding box center [0, 0] width 0 height 0
click at [137, 51] on div "Integrations" at bounding box center [143, 48] width 44 height 15
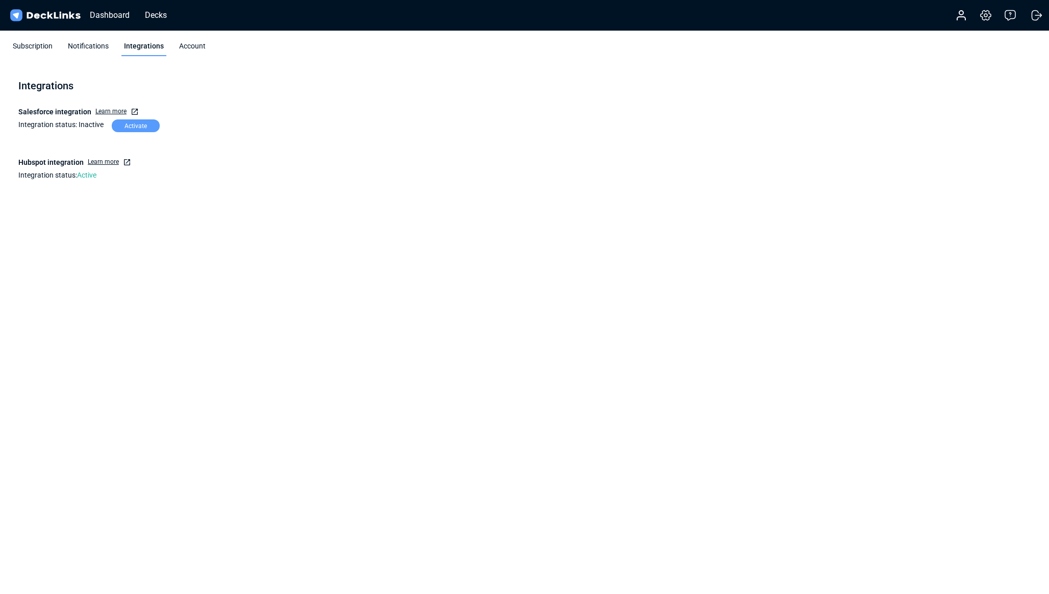
click at [80, 47] on div "Notifications" at bounding box center [88, 48] width 46 height 15
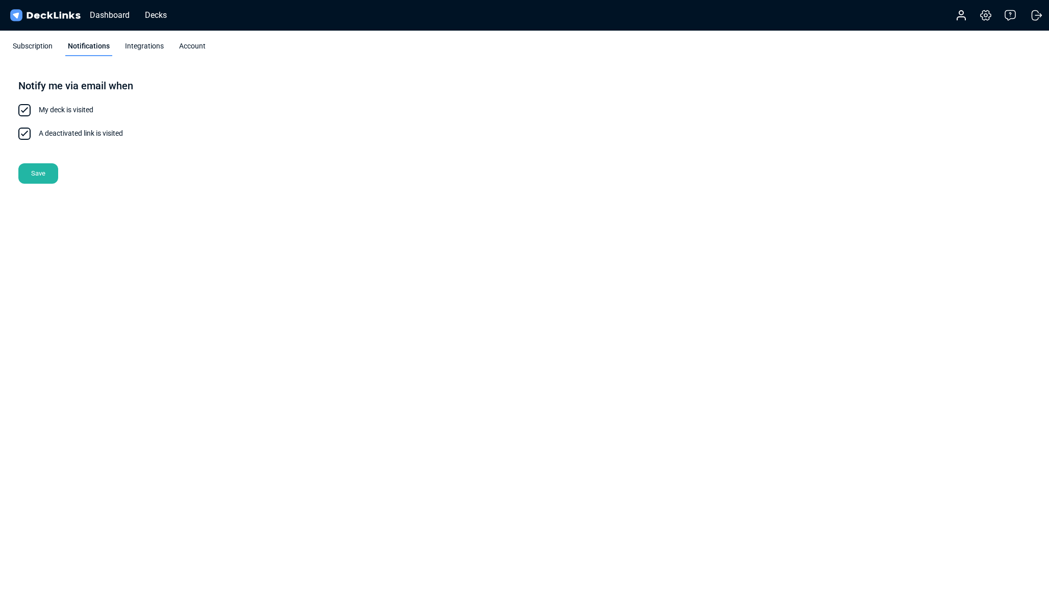
click at [36, 43] on div "Subscription" at bounding box center [32, 48] width 45 height 15
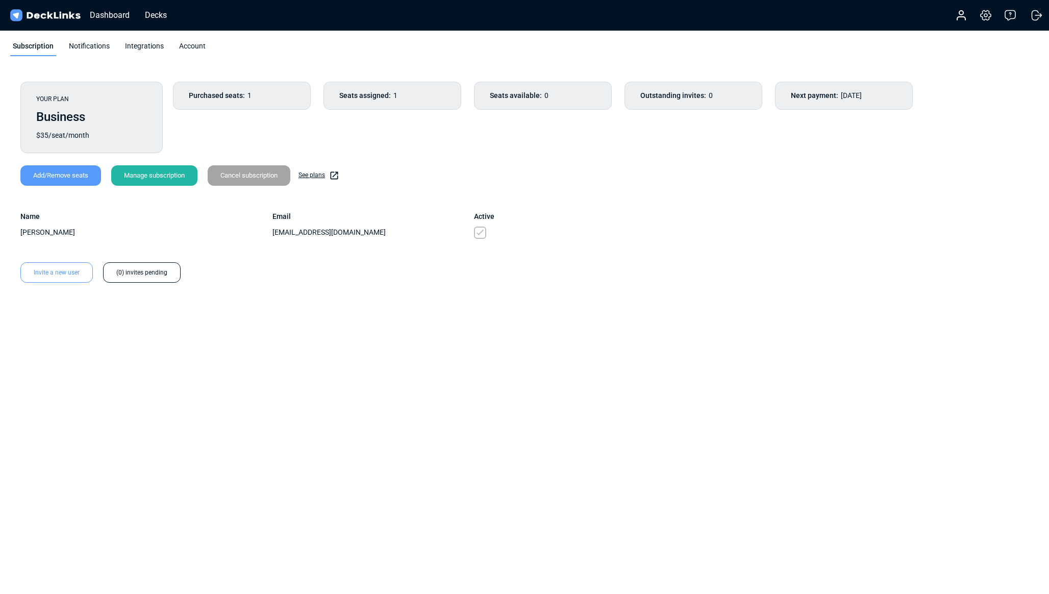
click at [18, 18] on img at bounding box center [45, 15] width 74 height 15
click at [149, 17] on div "Decks" at bounding box center [156, 15] width 32 height 13
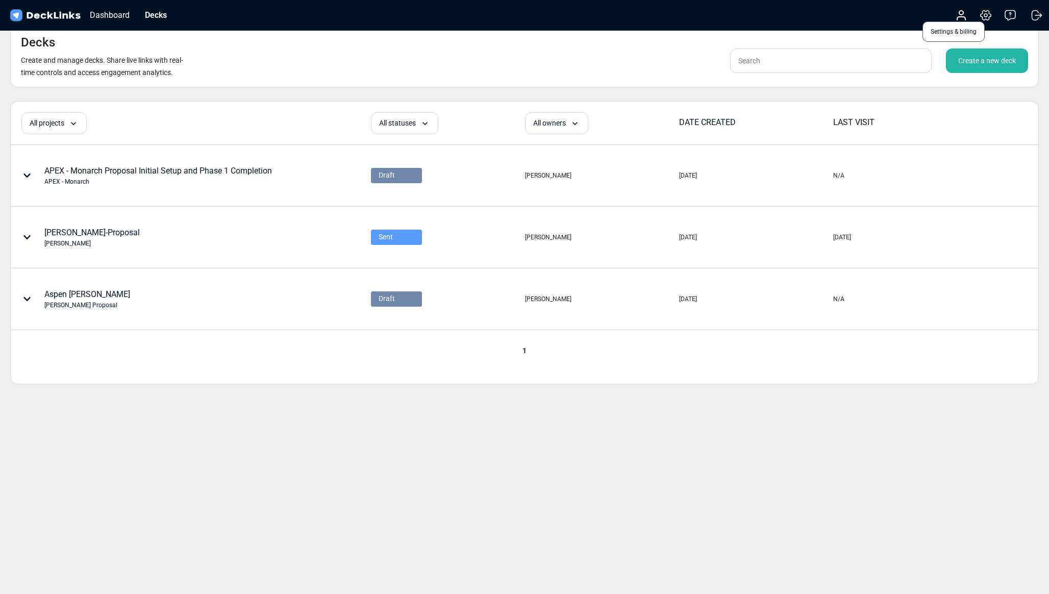
click at [984, 17] on icon at bounding box center [986, 15] width 12 height 12
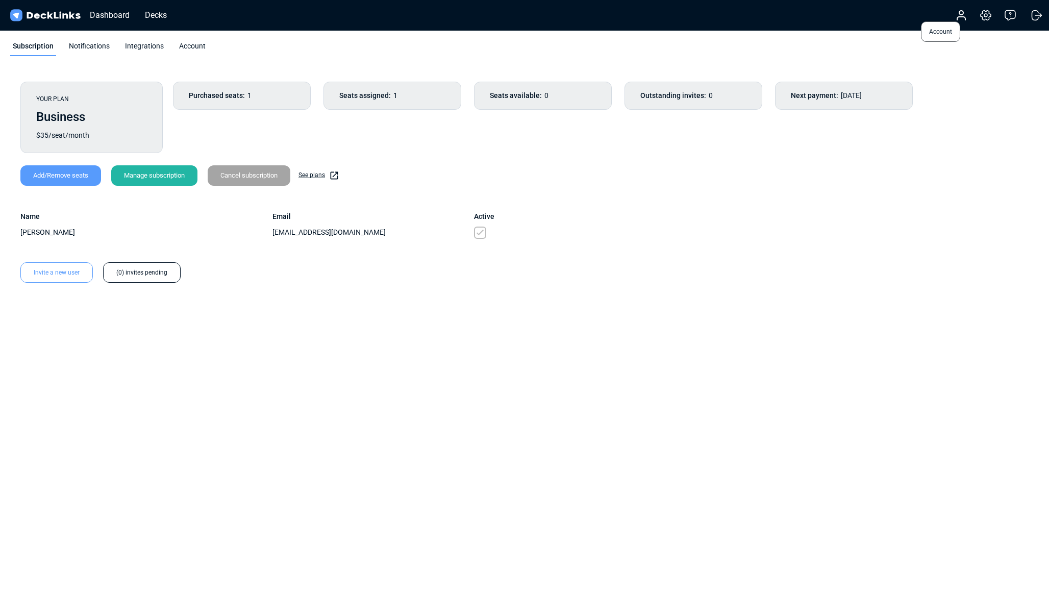
click at [958, 19] on icon at bounding box center [961, 18] width 8 height 3
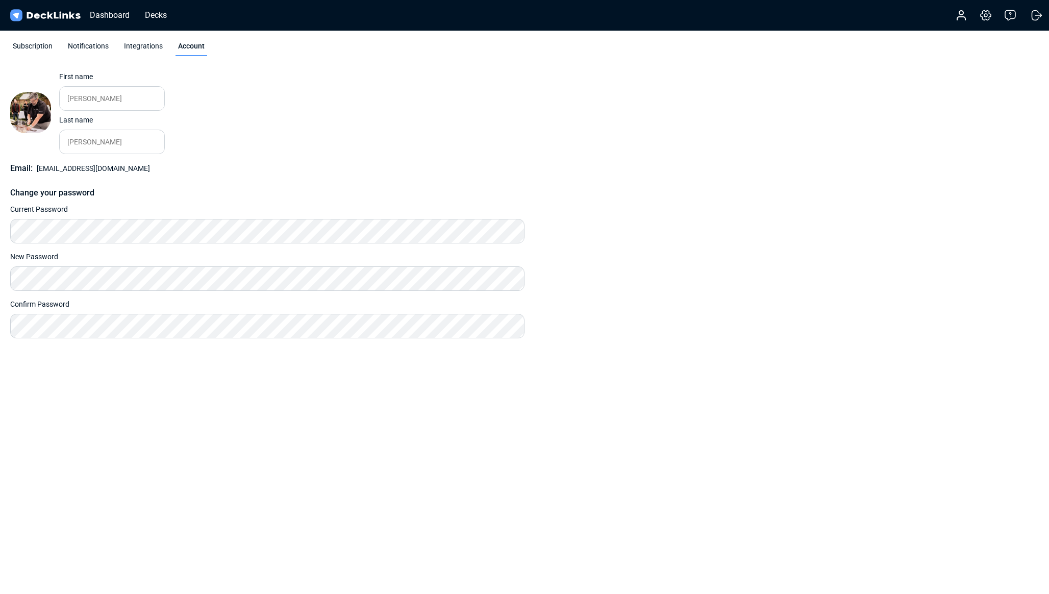
click at [61, 10] on img at bounding box center [45, 15] width 74 height 15
click at [95, 13] on div "Dashboard" at bounding box center [110, 15] width 50 height 13
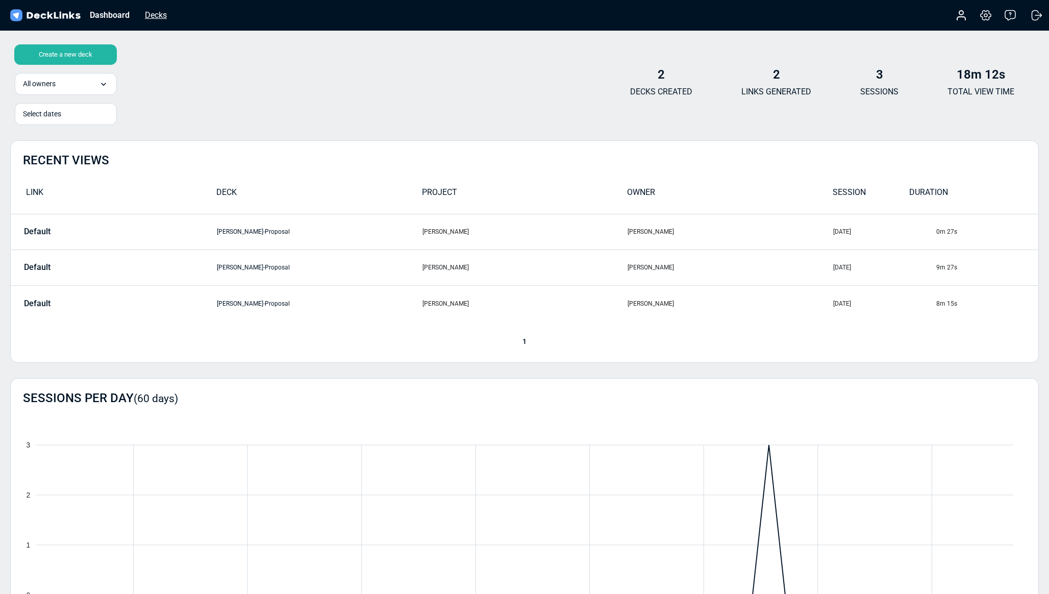
click at [150, 14] on div "Decks" at bounding box center [156, 15] width 32 height 13
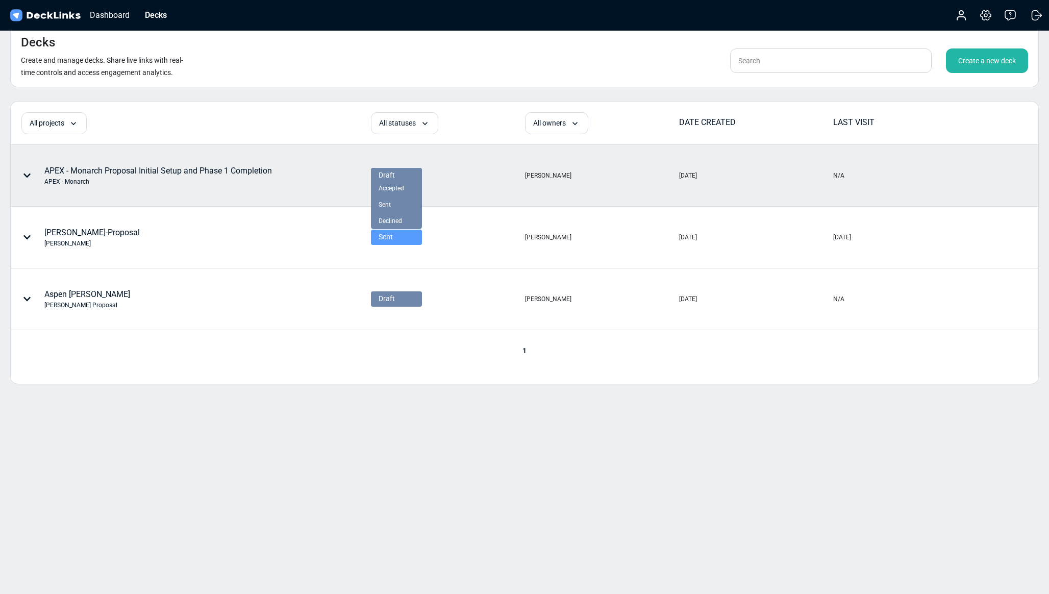
click at [394, 179] on div "Draft" at bounding box center [397, 175] width 36 height 11
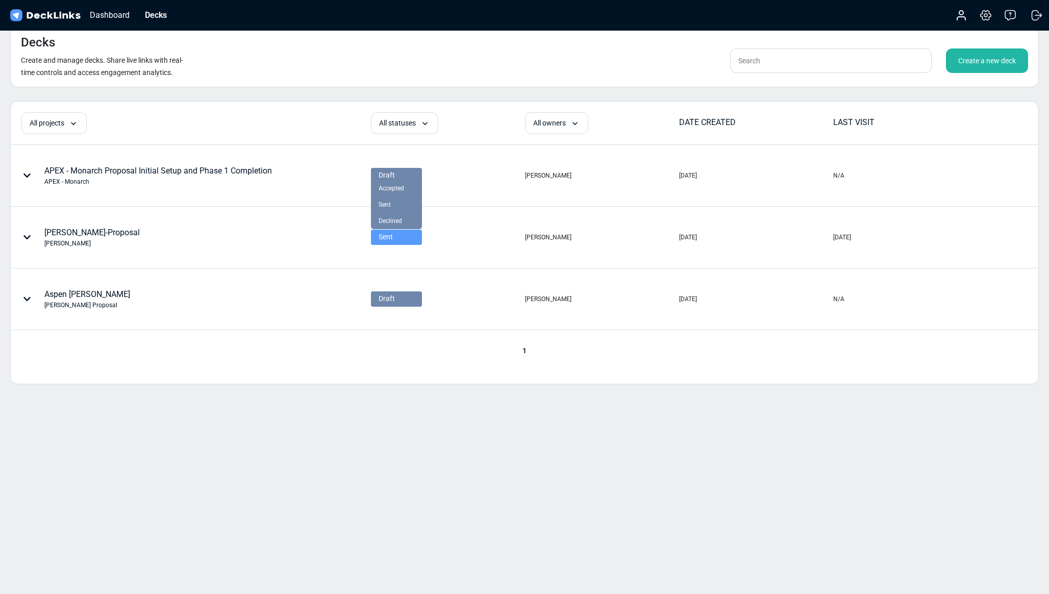
drag, startPoint x: 244, startPoint y: 156, endPoint x: 167, endPoint y: 182, distance: 81.3
click at [243, 157] on div "APEX - Monarch Proposal Initial Setup and Phase 1 Completion APEX - Monarch" at bounding box center [190, 175] width 359 height 60
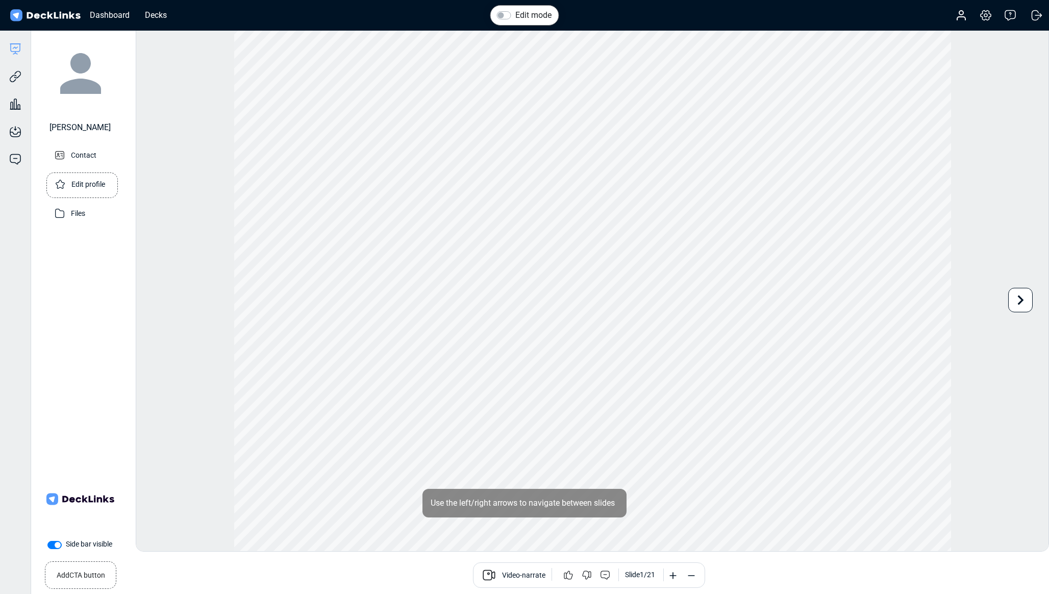
click at [80, 188] on p "Edit profile" at bounding box center [88, 183] width 34 height 13
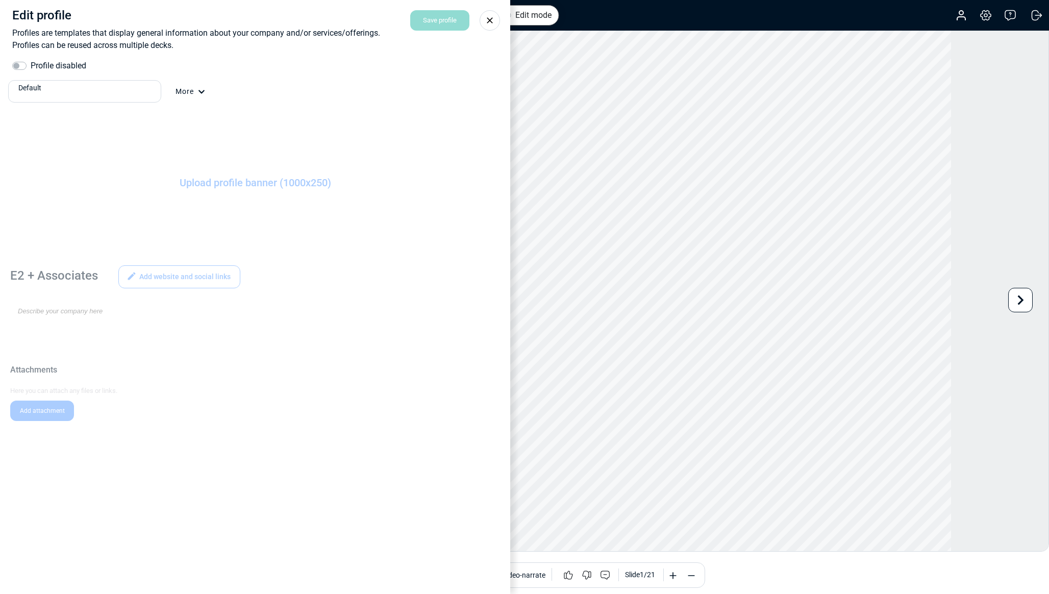
click at [31, 65] on label "Profile disabled" at bounding box center [59, 66] width 56 height 12
click at [18, 65] on input "Profile disabled" at bounding box center [16, 65] width 8 height 10
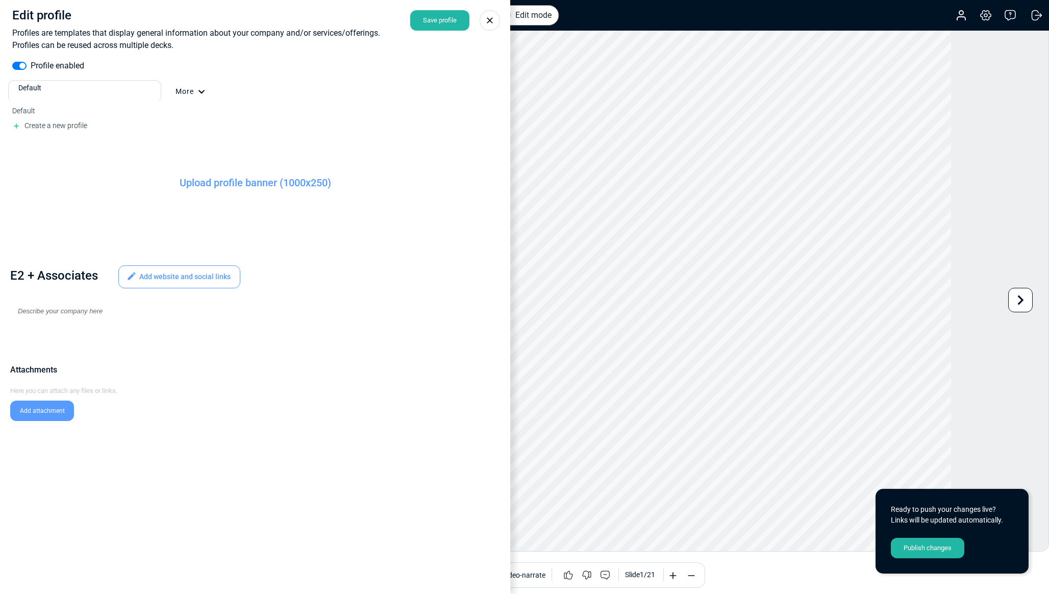
click at [135, 92] on div "Default" at bounding box center [87, 88] width 138 height 11
click at [31, 66] on label "Profile enabled" at bounding box center [58, 66] width 54 height 12
click at [20, 66] on input "Profile enabled" at bounding box center [16, 65] width 8 height 10
checkbox input "false"
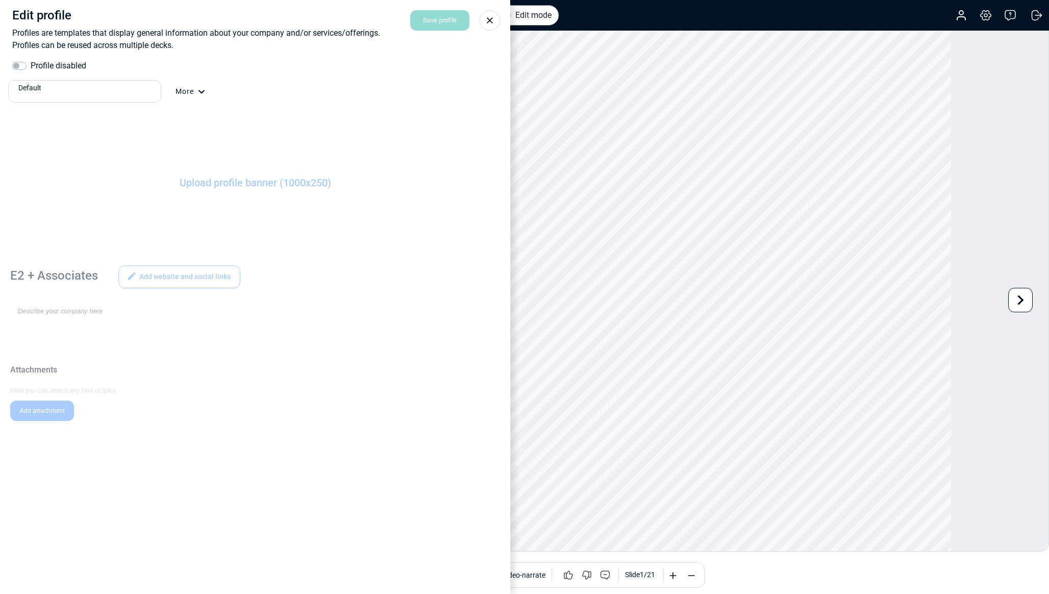
click at [489, 22] on icon at bounding box center [490, 20] width 10 height 10
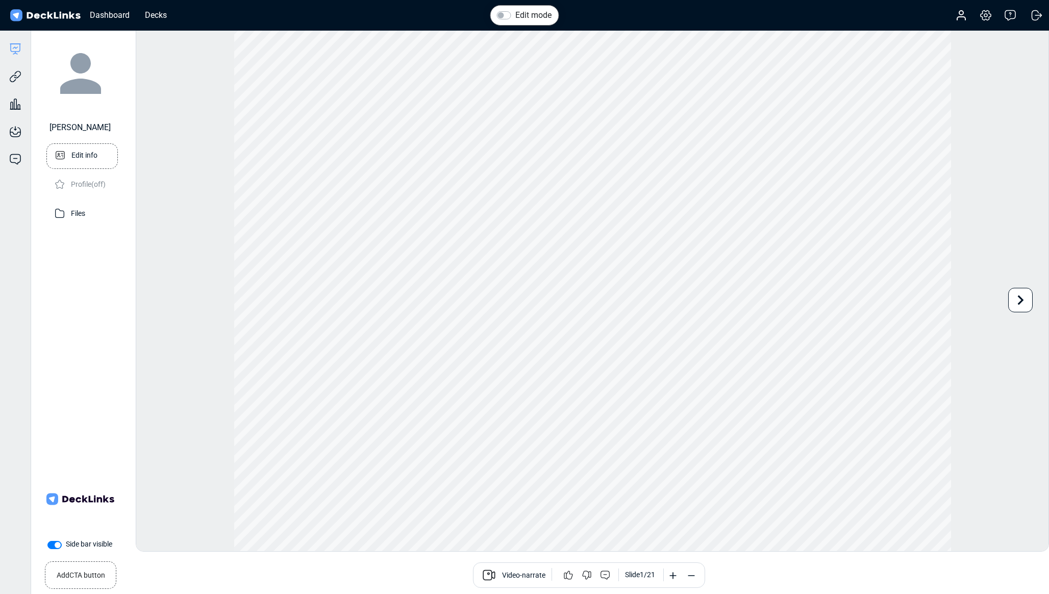
click at [81, 155] on p "Edit info" at bounding box center [84, 154] width 26 height 13
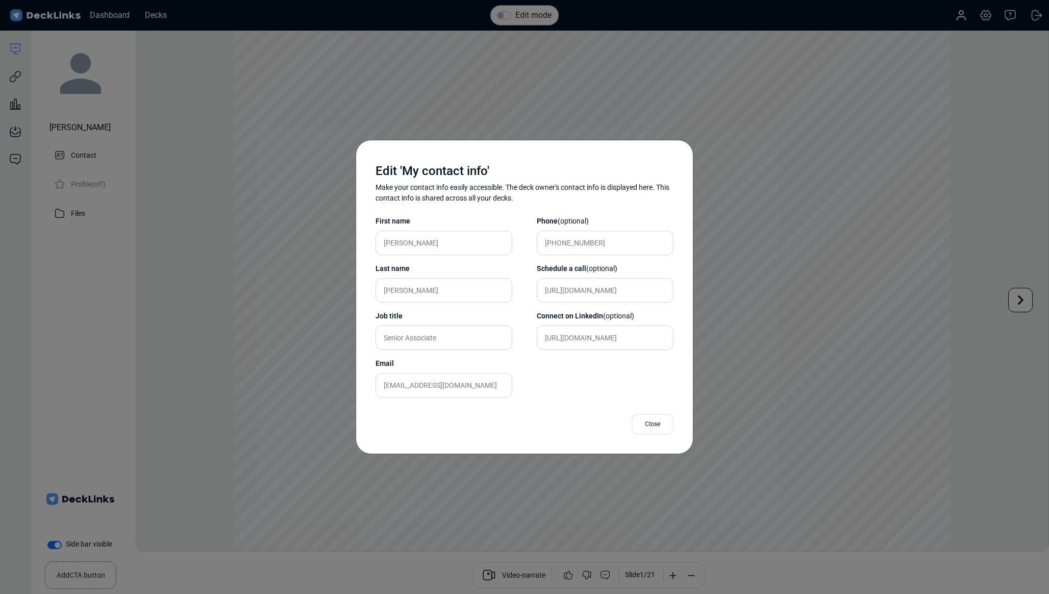
click at [654, 426] on div "Close" at bounding box center [653, 424] width 42 height 20
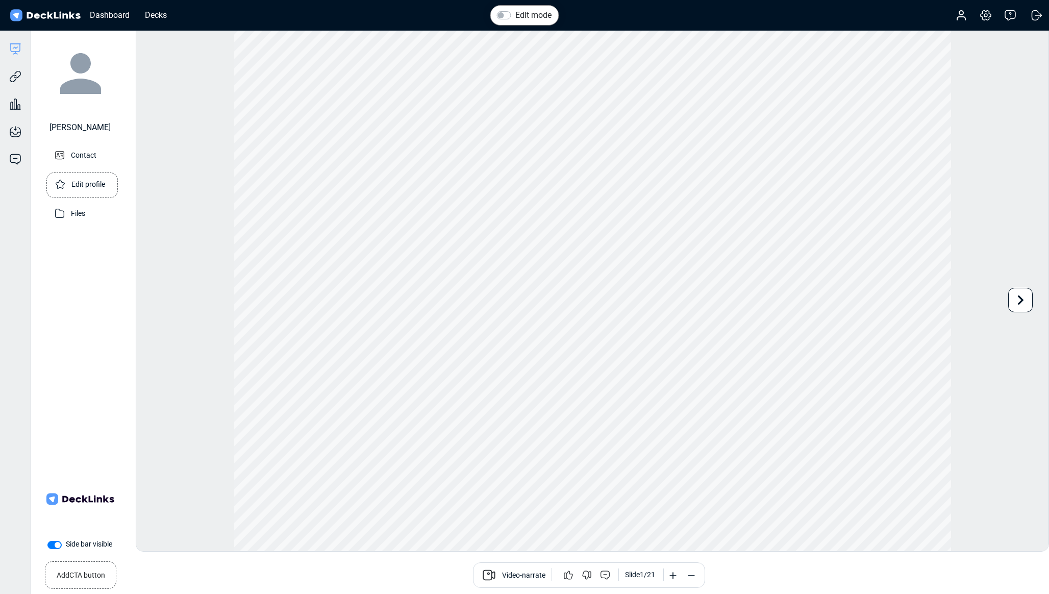
click at [59, 184] on icon at bounding box center [60, 184] width 14 height 14
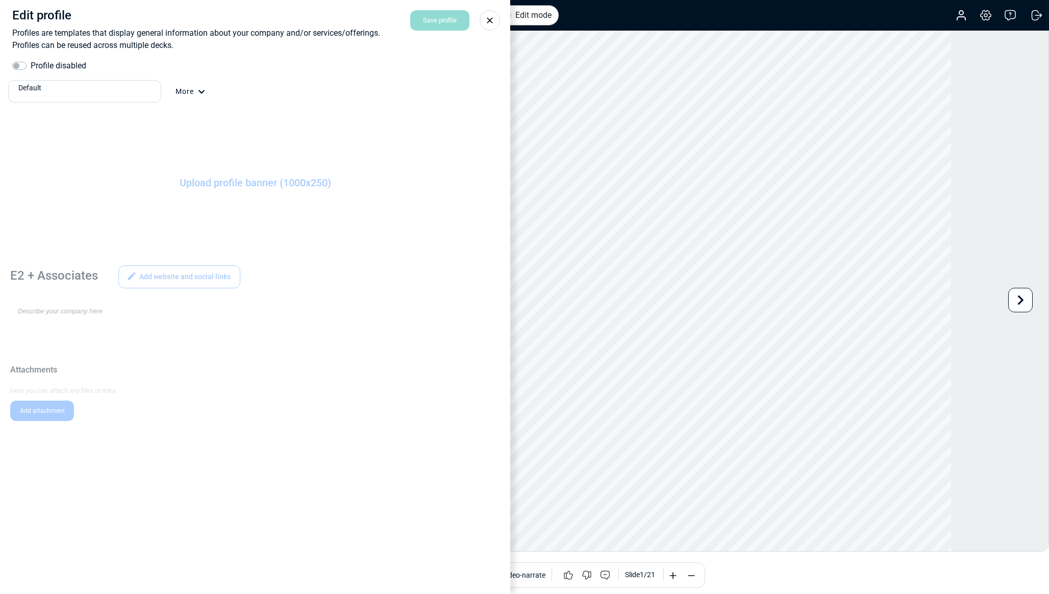
click at [76, 91] on div "Default" at bounding box center [87, 88] width 138 height 11
click at [44, 127] on span "Create a new profile" at bounding box center [55, 125] width 63 height 8
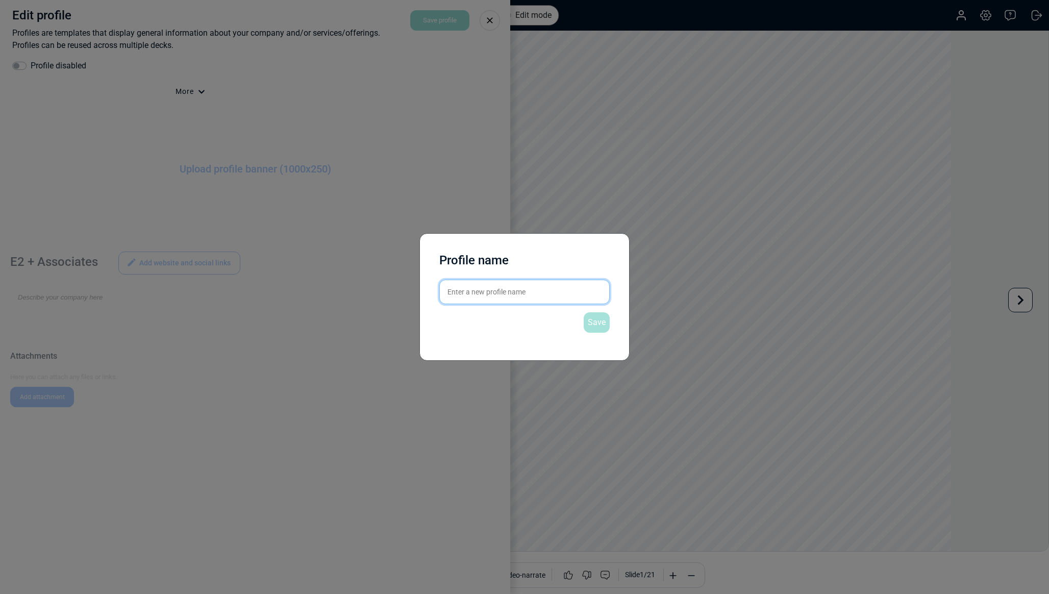
click at [468, 299] on input "text" at bounding box center [524, 292] width 170 height 24
type input "E2"
click at [589, 322] on div "Save" at bounding box center [597, 322] width 26 height 20
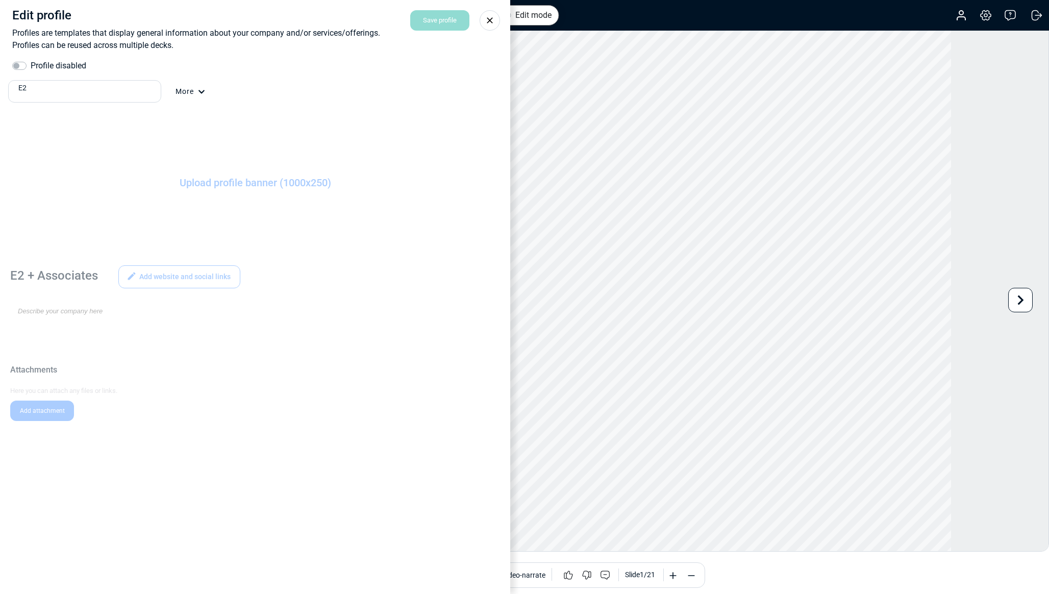
click at [199, 86] on div "More" at bounding box center [191, 98] width 30 height 24
click at [177, 146] on div at bounding box center [524, 297] width 1049 height 594
click at [221, 181] on div "Edit profile Profiles are templates that display general information about your…" at bounding box center [255, 297] width 510 height 594
click at [162, 269] on div "Edit profile Profiles are templates that display general information about your…" at bounding box center [255, 297] width 510 height 594
click at [31, 68] on label "Profile disabled" at bounding box center [59, 66] width 56 height 12
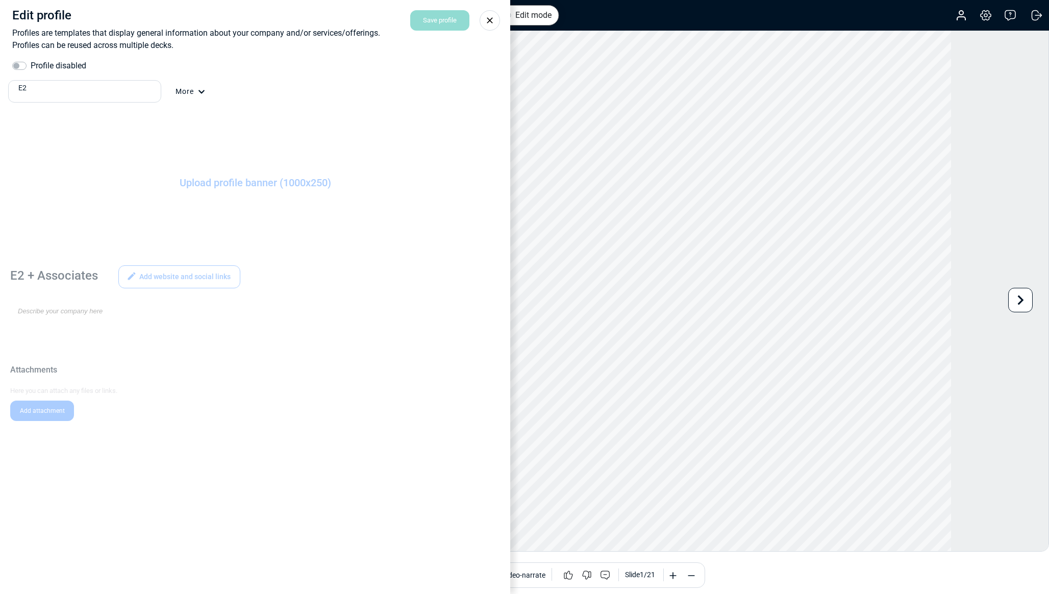
click at [20, 68] on input "Profile disabled" at bounding box center [16, 65] width 8 height 10
checkbox input "true"
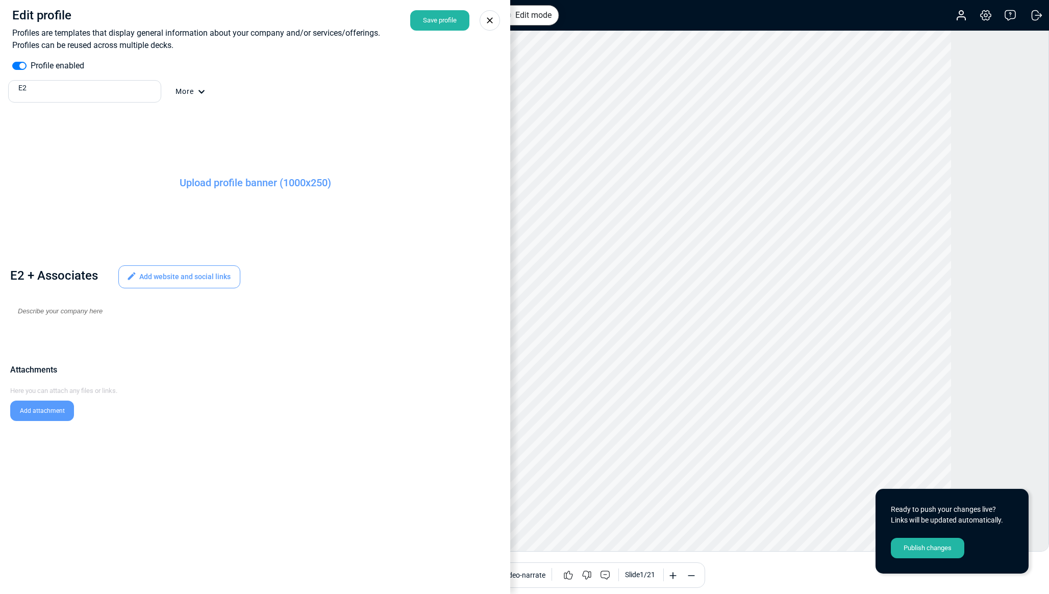
click at [243, 182] on label "Upload profile banner (1000x250)" at bounding box center [255, 183] width 510 height 128
click at [0, 0] on input "Upload profile banner (1000x250)" at bounding box center [0, 0] width 0 height 0
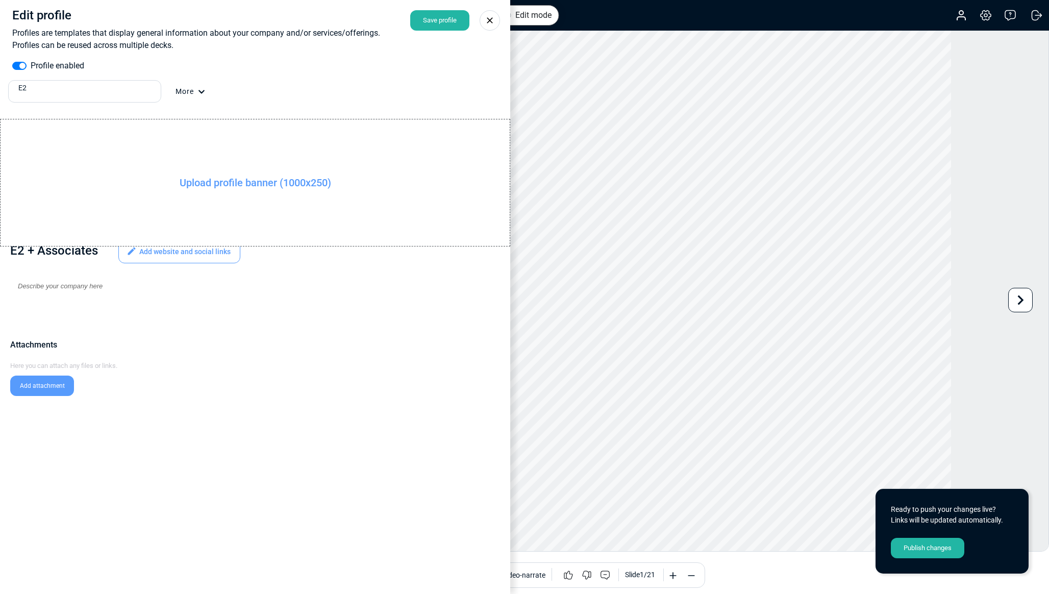
click at [165, 255] on div "Add website and social links" at bounding box center [179, 251] width 122 height 23
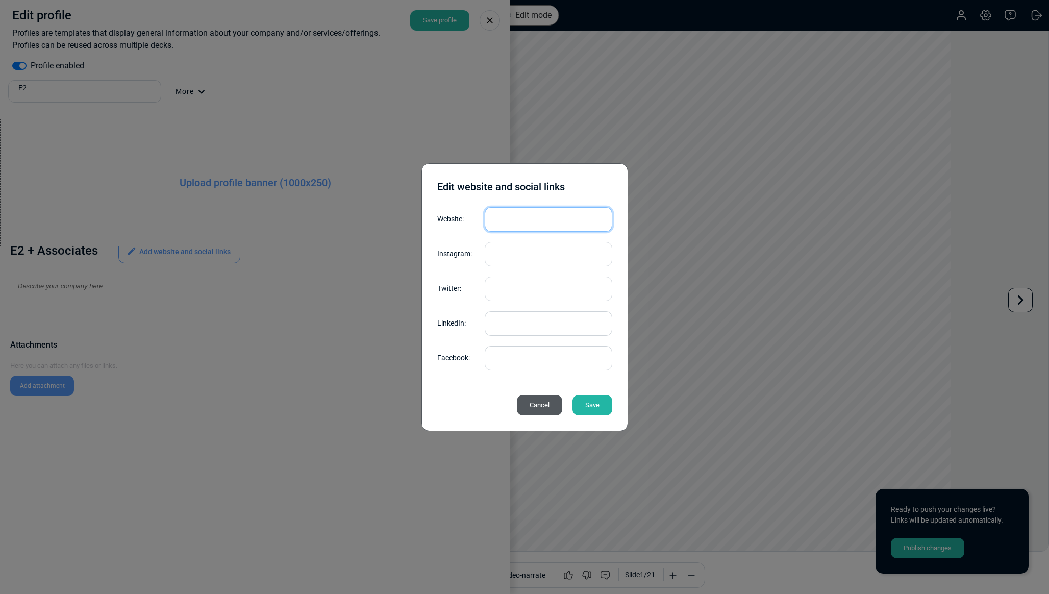
click at [500, 217] on input "text" at bounding box center [549, 219] width 128 height 24
type input "e2.associates"
click at [589, 408] on div "Save" at bounding box center [592, 405] width 40 height 20
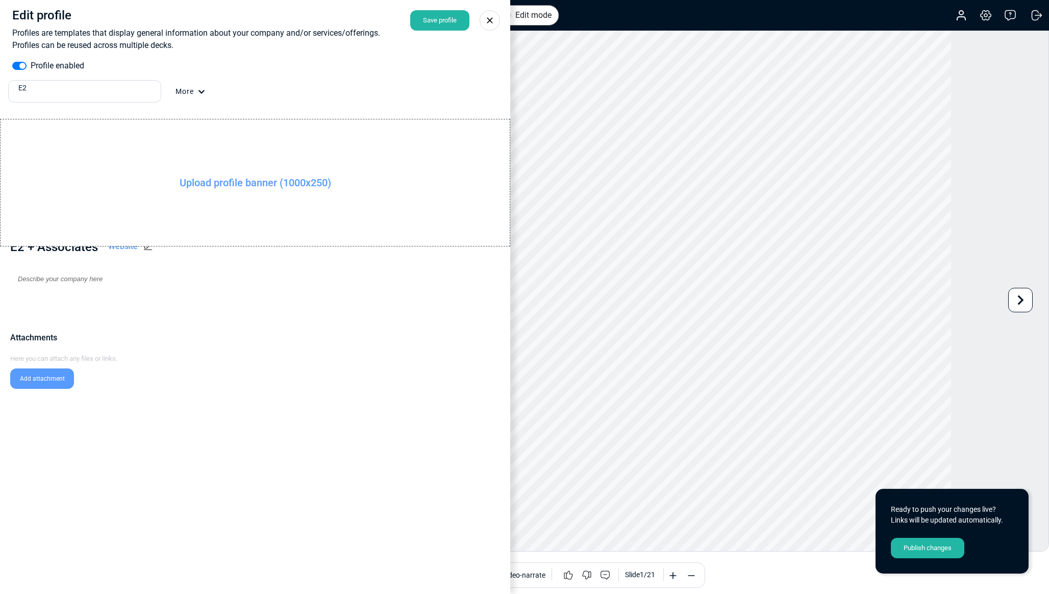
click at [433, 20] on div "Save profile" at bounding box center [439, 20] width 59 height 20
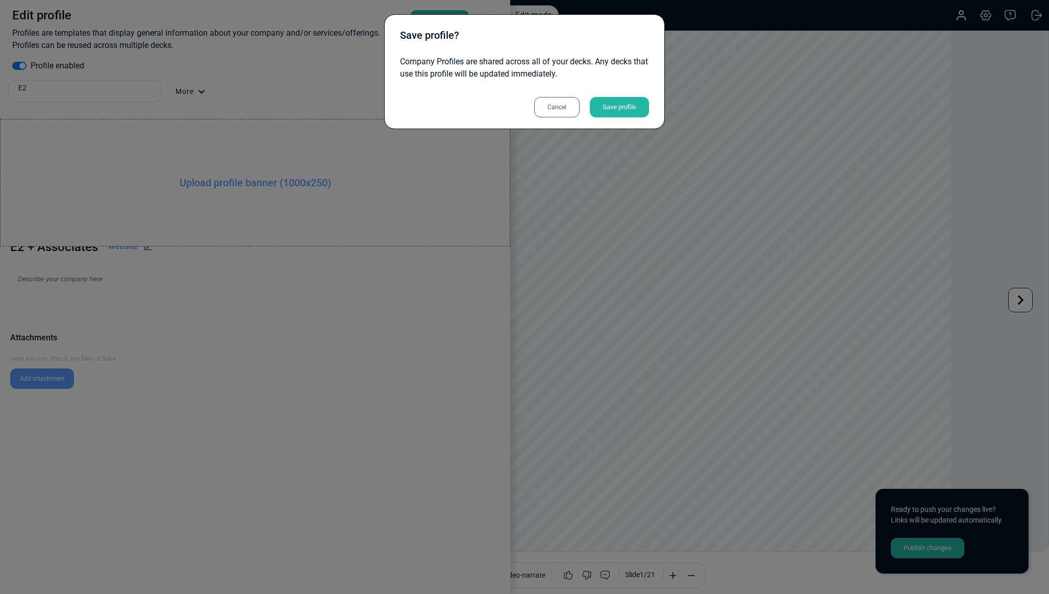
click at [618, 106] on div "Save profile" at bounding box center [619, 107] width 59 height 20
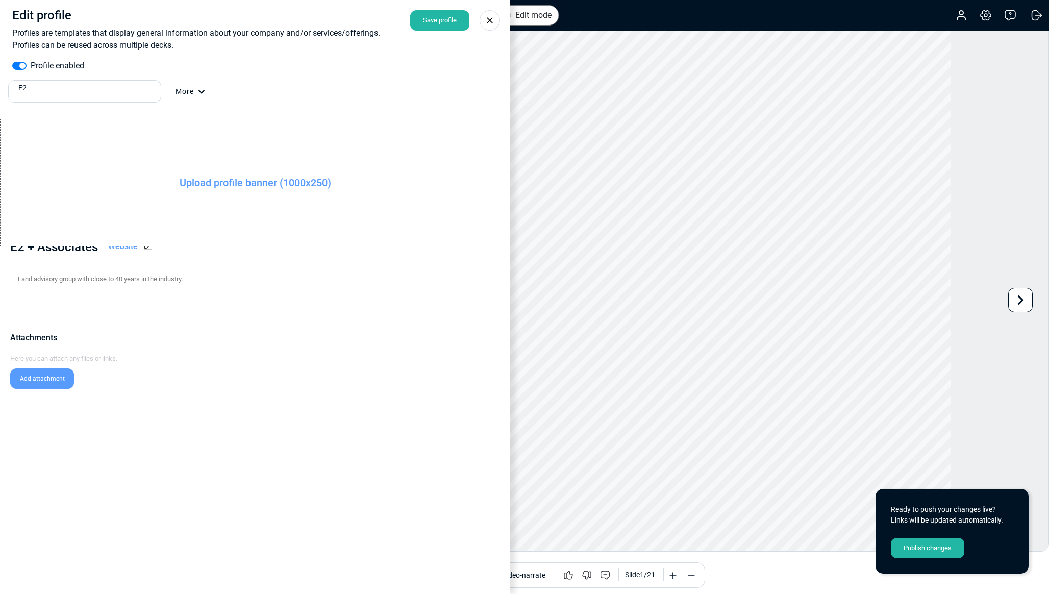
click at [438, 19] on div "Save profile" at bounding box center [439, 20] width 59 height 20
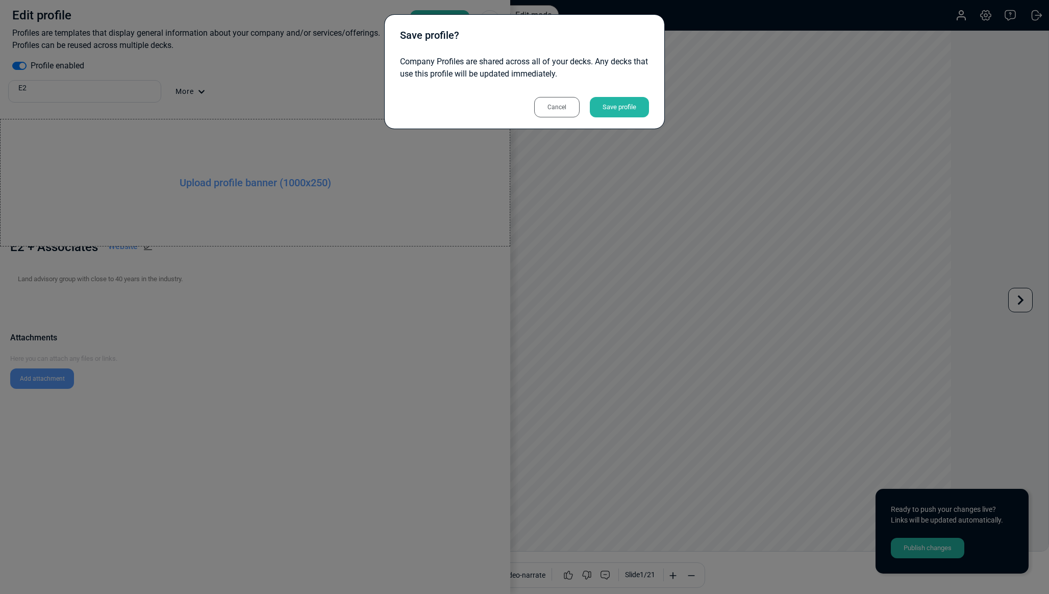
click at [612, 107] on div "Save profile" at bounding box center [619, 107] width 59 height 20
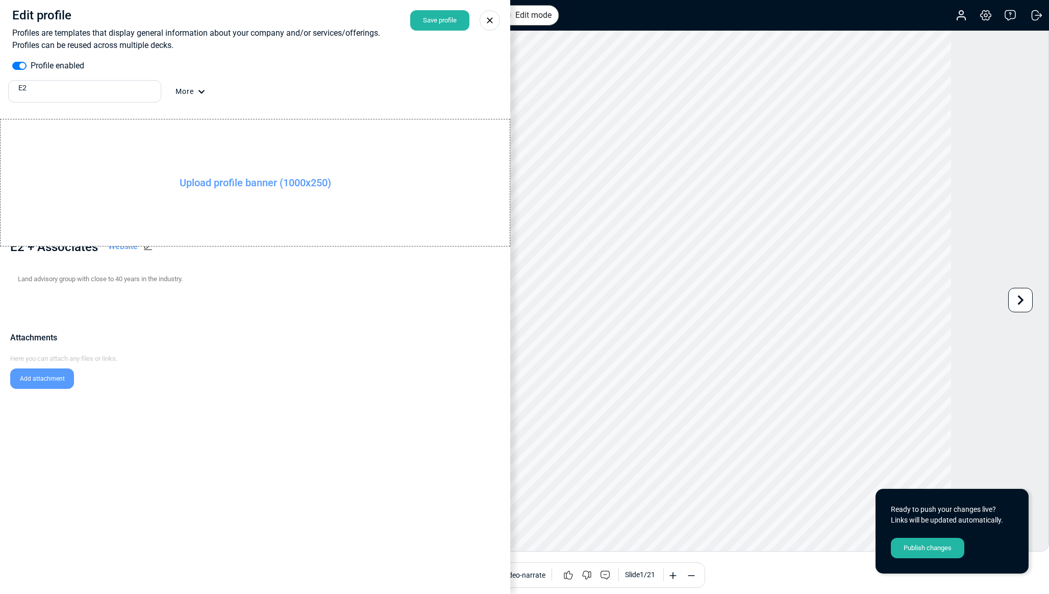
click at [488, 24] on icon at bounding box center [490, 20] width 10 height 10
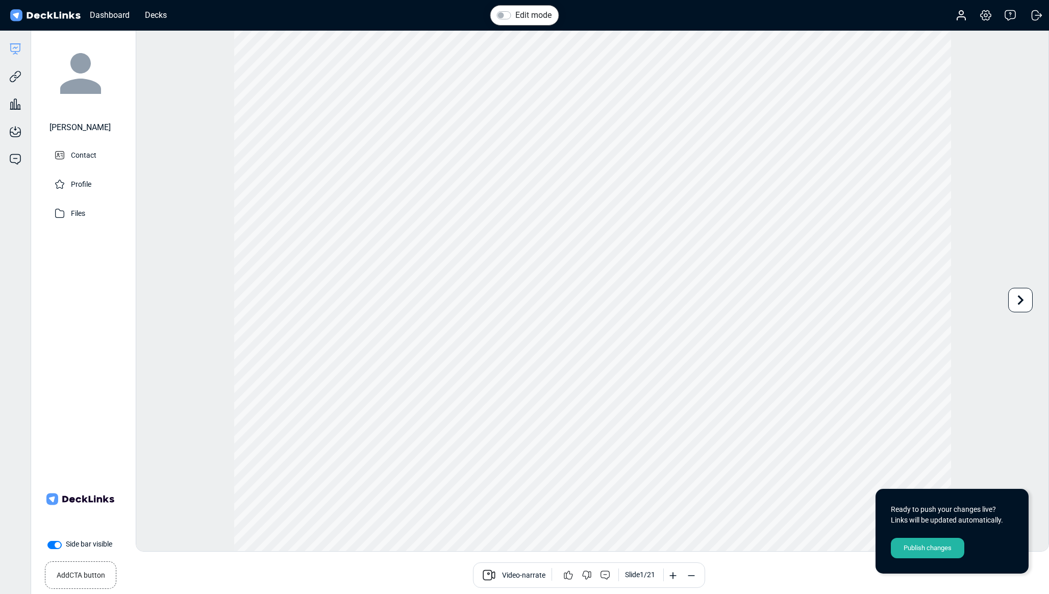
scroll to position [20, 0]
click at [849, 573] on div "Video-narrate Slide 1 / 21" at bounding box center [589, 575] width 904 height 26
click at [927, 550] on div "Publish changes" at bounding box center [927, 548] width 73 height 20
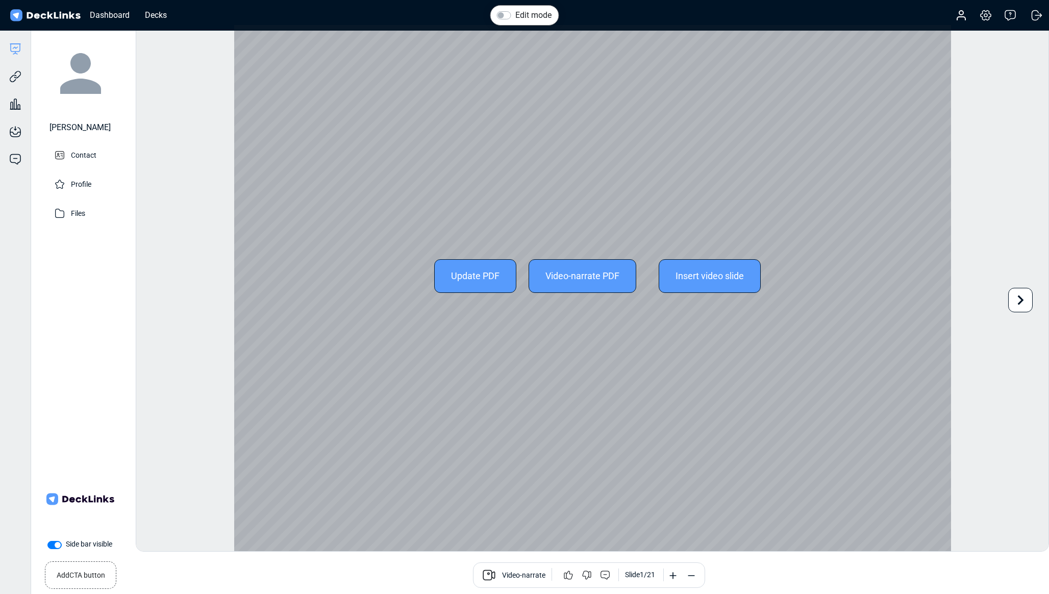
scroll to position [28, 0]
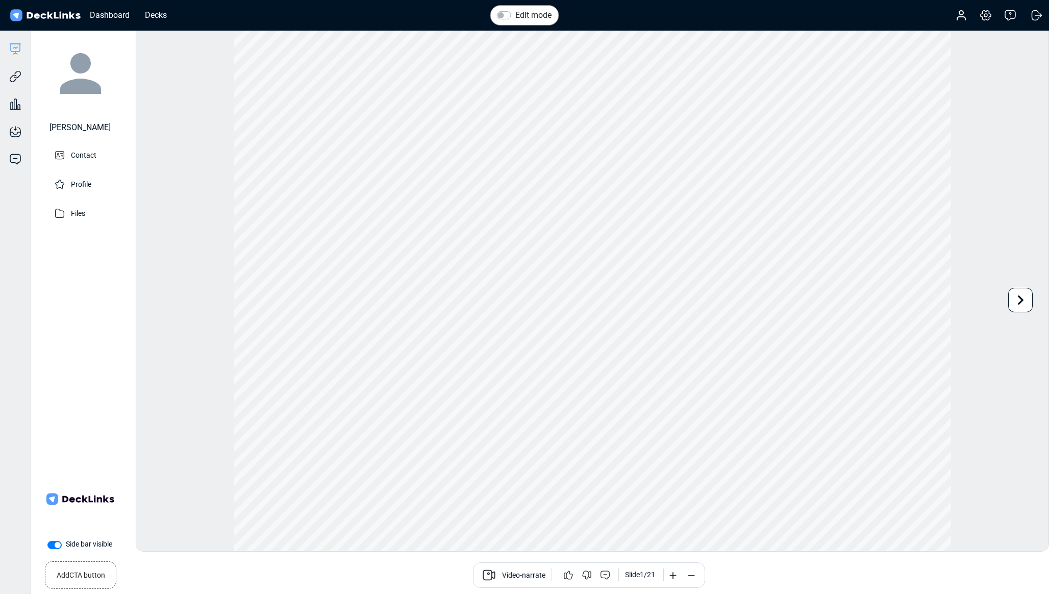
click at [82, 579] on small "Add CTA button" at bounding box center [81, 573] width 48 height 15
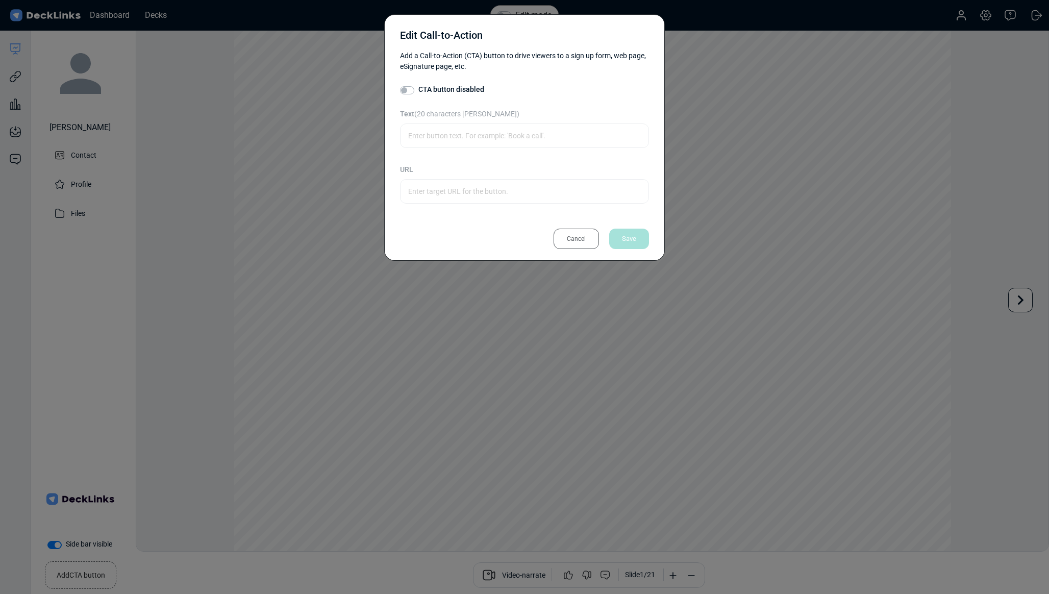
click at [418, 90] on label "CTA button disabled" at bounding box center [451, 89] width 66 height 11
click at [407, 90] on input "CTA button disabled" at bounding box center [404, 89] width 8 height 10
checkbox input "true"
click at [573, 237] on div "Cancel" at bounding box center [576, 239] width 45 height 20
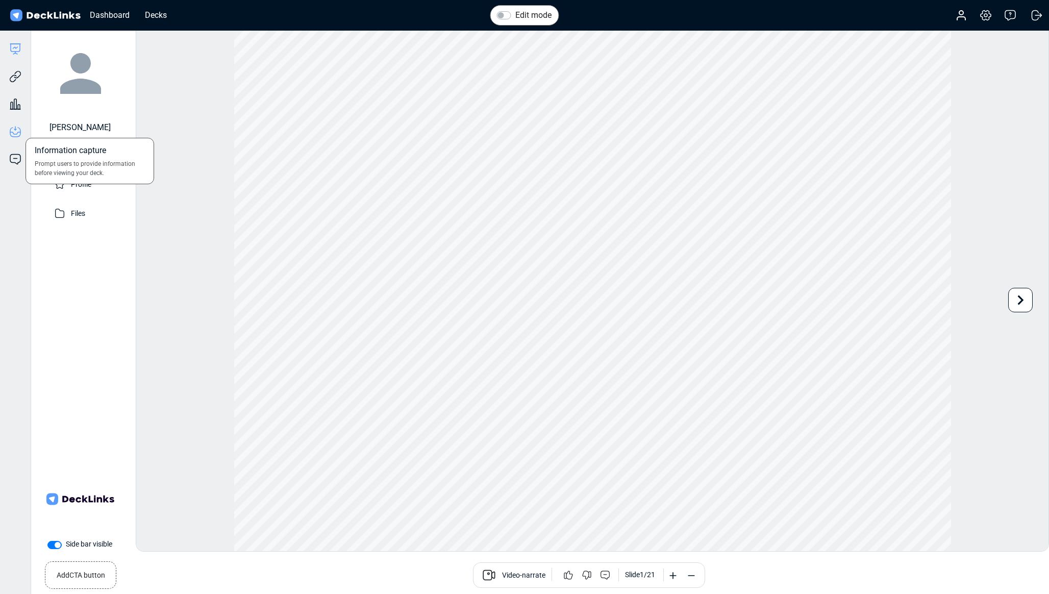
click at [12, 131] on icon at bounding box center [15, 132] width 12 height 12
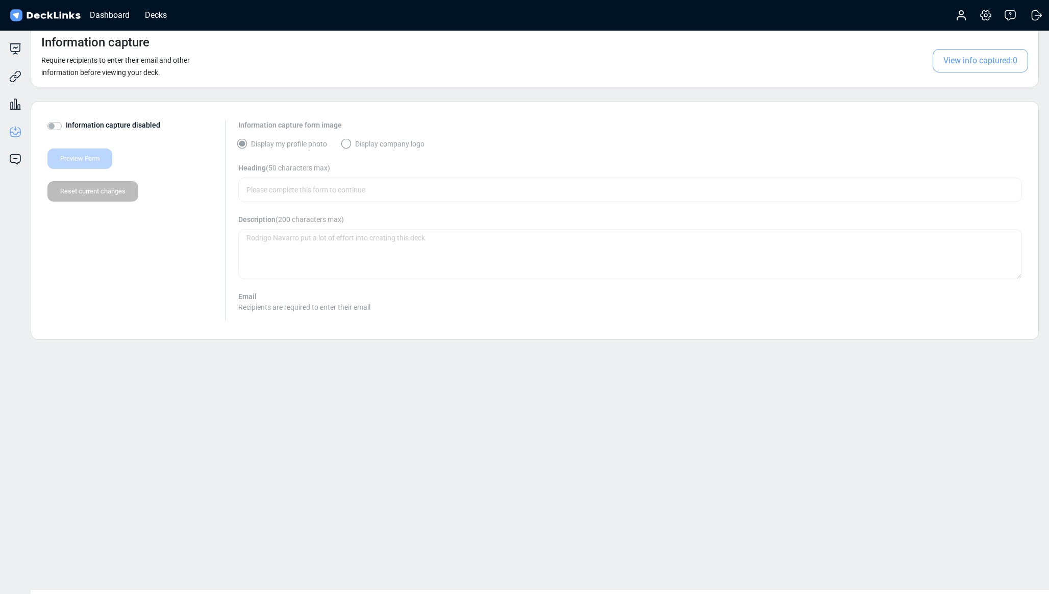
click at [66, 125] on label "Information capture disabled" at bounding box center [113, 125] width 94 height 11
click at [54, 125] on input "Information capture disabled" at bounding box center [51, 125] width 8 height 10
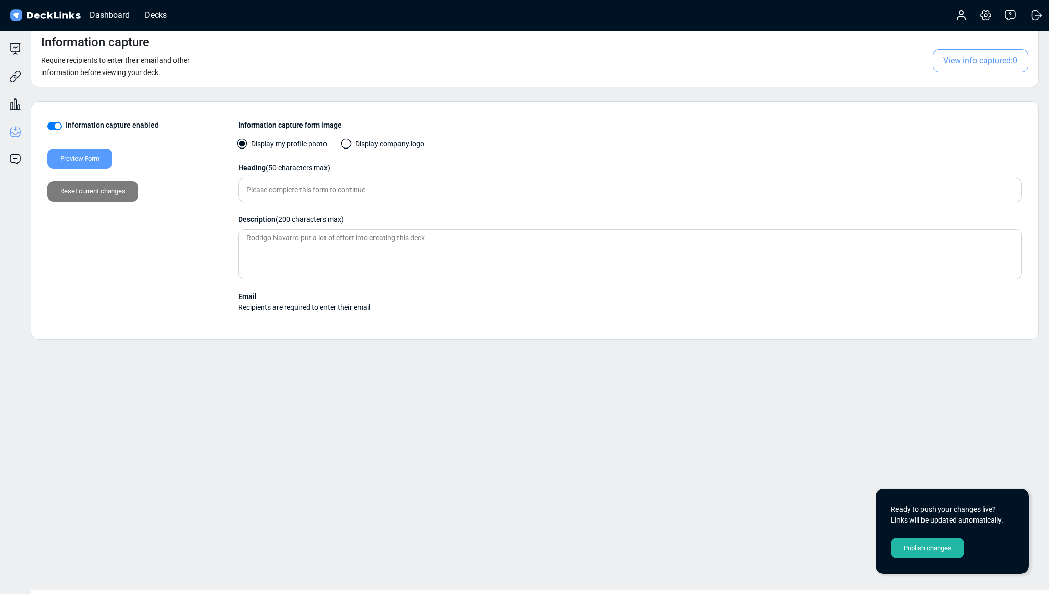
click at [356, 145] on label "Display company logo" at bounding box center [383, 147] width 82 height 16
click at [0, 0] on input "Display company logo" at bounding box center [0, 0] width 0 height 0
click at [80, 159] on div "Preview Form" at bounding box center [79, 158] width 65 height 20
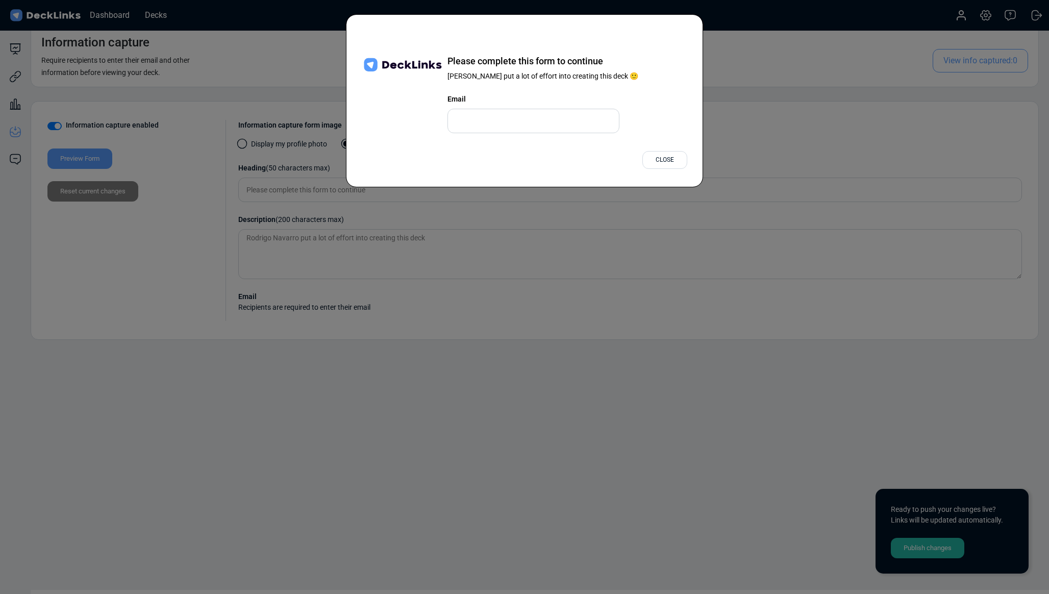
click at [659, 165] on div "Close" at bounding box center [664, 160] width 45 height 18
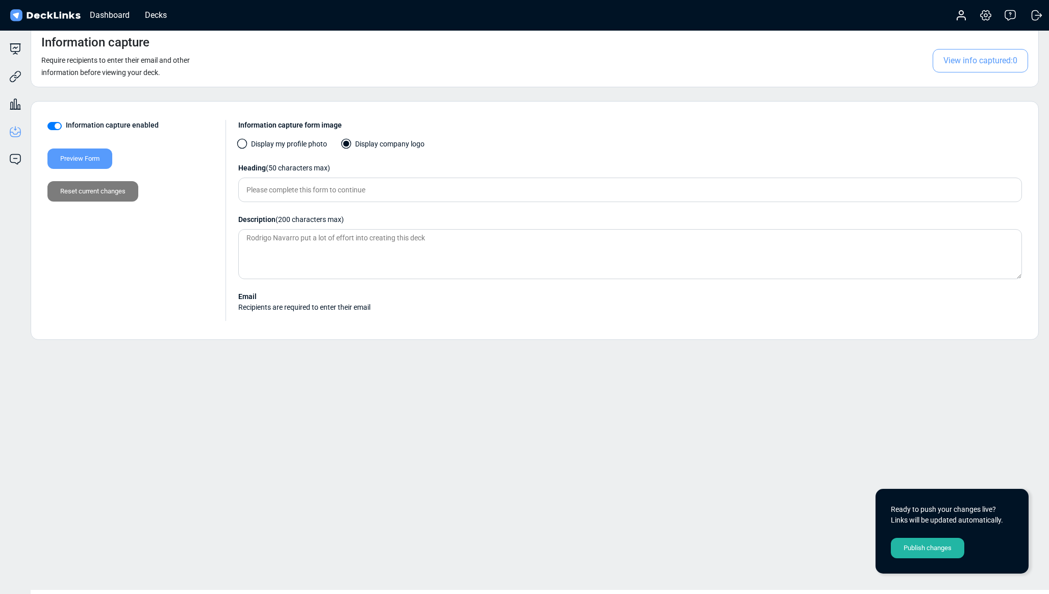
click at [66, 126] on label "Information capture enabled" at bounding box center [112, 125] width 93 height 11
click at [56, 126] on input "Information capture enabled" at bounding box center [51, 125] width 8 height 10
checkbox input "false"
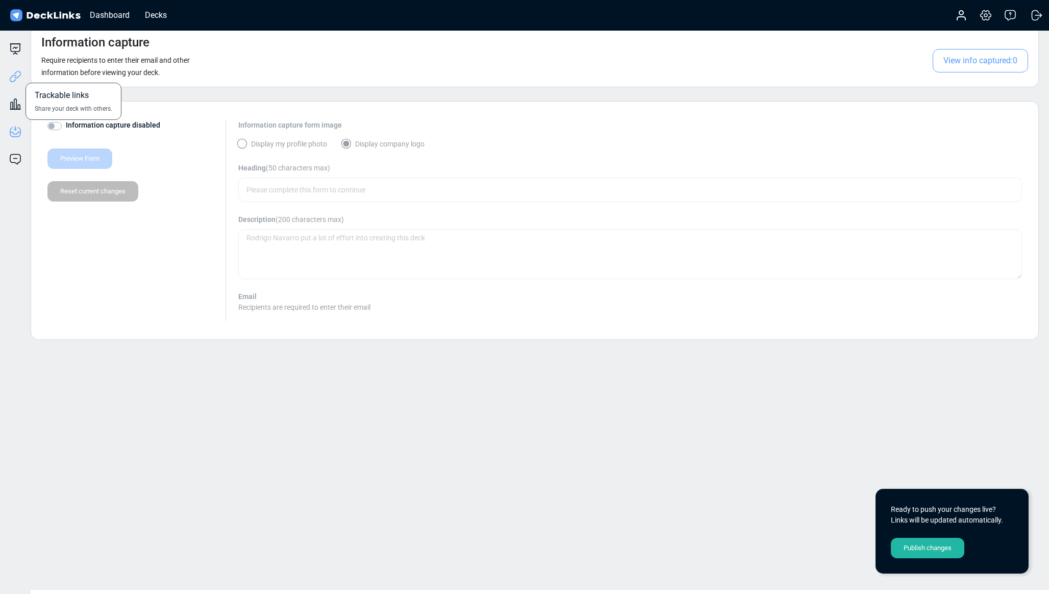
click at [18, 77] on icon at bounding box center [17, 75] width 7 height 8
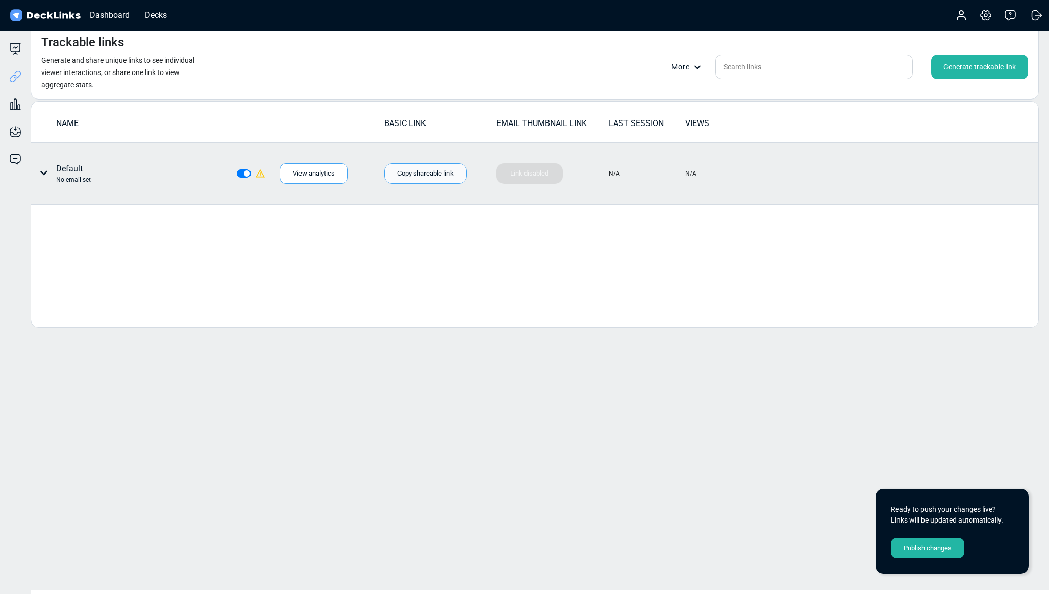
click at [427, 173] on div "Copy shareable link" at bounding box center [425, 173] width 83 height 20
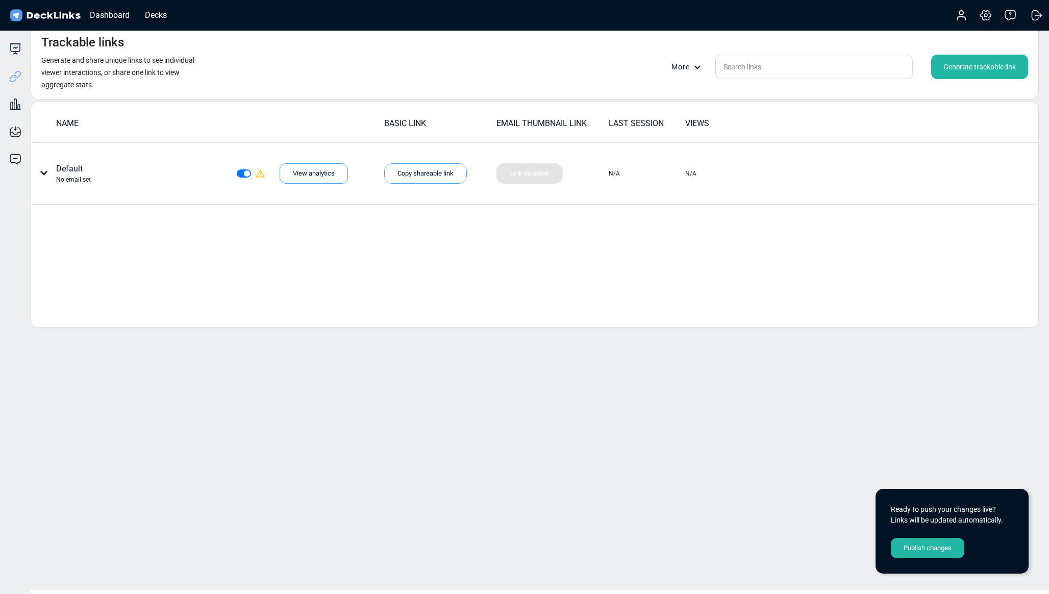
click at [920, 547] on div "Publish changes" at bounding box center [927, 548] width 73 height 20
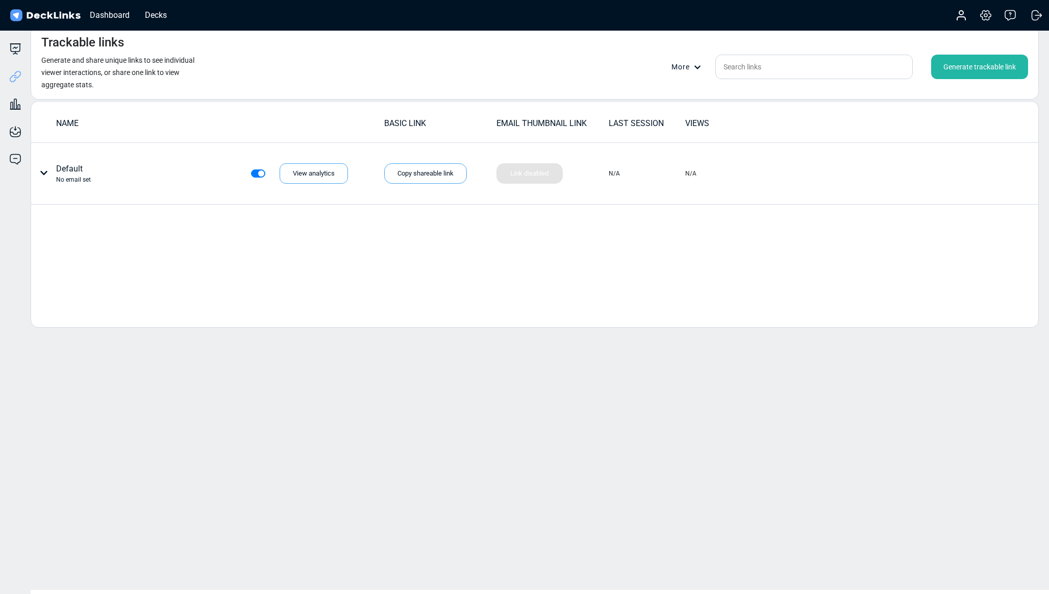
click at [963, 69] on div "Generate trackable link" at bounding box center [979, 67] width 97 height 24
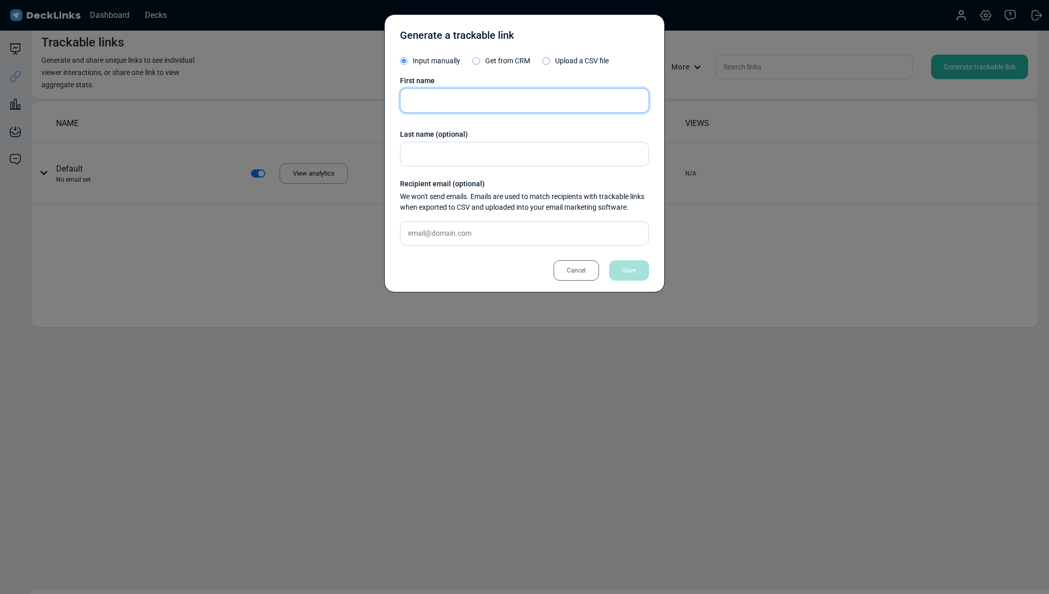
click at [449, 99] on input "text" at bounding box center [524, 100] width 249 height 24
paste input "Michelle"
type input "Michelle"
click at [431, 154] on input "text" at bounding box center [524, 154] width 249 height 24
paste input "Wilken"
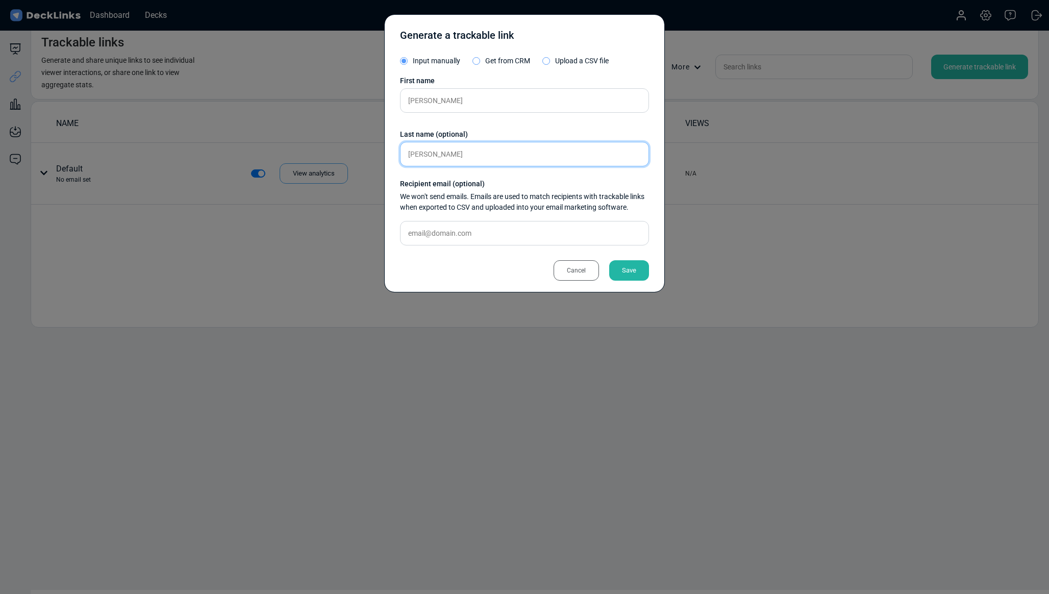
type input "Wilken"
click at [433, 237] on input "text" at bounding box center [524, 233] width 249 height 24
paste input "mwilken@apexland.com"
type input "mwilken@apexland.com"
click at [624, 272] on div "Save" at bounding box center [629, 270] width 40 height 20
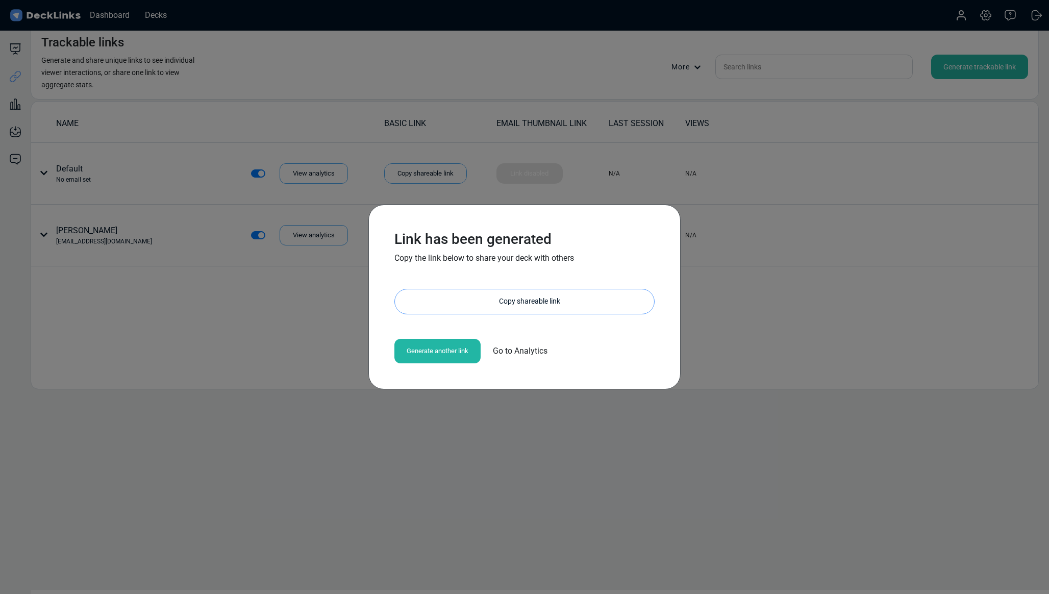
click at [540, 306] on div "Copy shareable link" at bounding box center [529, 301] width 249 height 24
click at [538, 354] on span "Go to Analytics" at bounding box center [520, 351] width 55 height 12
